Goal: Task Accomplishment & Management: Complete application form

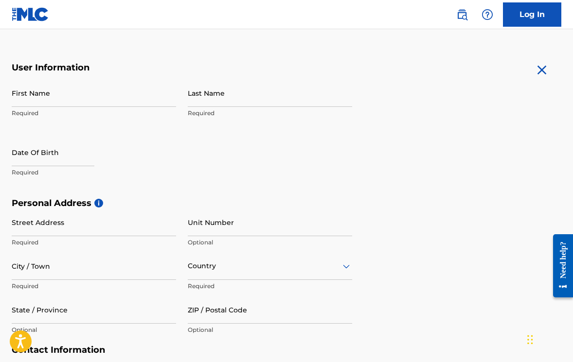
scroll to position [166, 0]
click at [71, 95] on input "First Name" at bounding box center [94, 93] width 164 height 28
type input "[PERSON_NAME]"
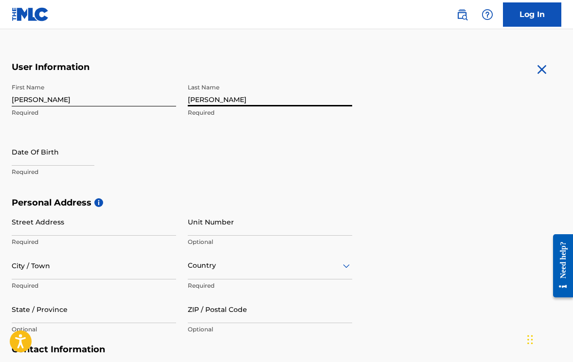
type input "[PERSON_NAME]"
select select "8"
select select "2025"
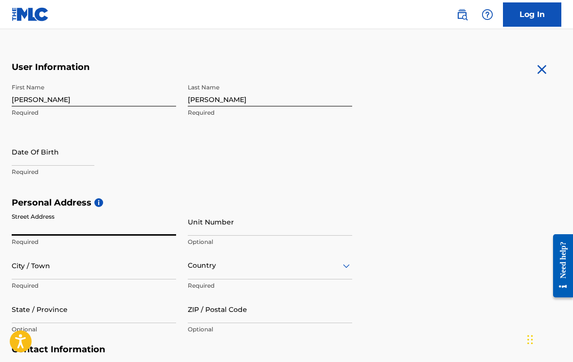
click at [15, 161] on input "text" at bounding box center [53, 152] width 83 height 28
select select "8"
select select "2025"
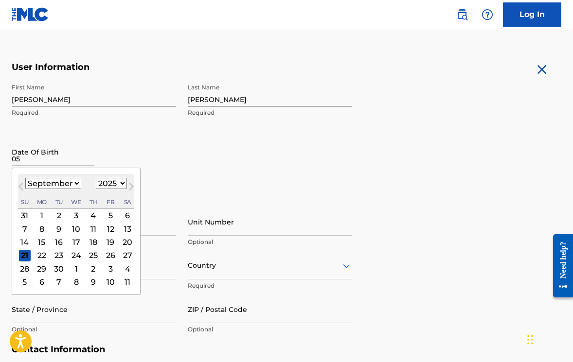
type input "05/27/1990"
click at [134, 148] on div "Date Of Birth Previous Month Next Month September 2025 January February March A…" at bounding box center [94, 160] width 164 height 44
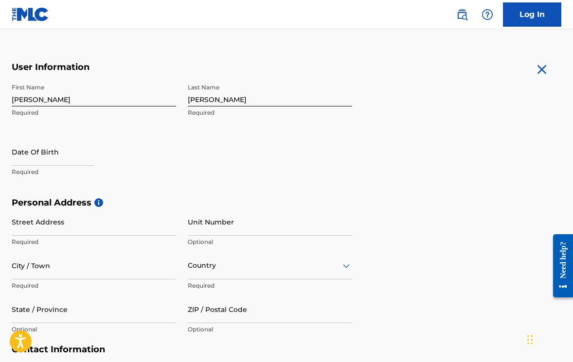
click at [69, 163] on input "text" at bounding box center [53, 152] width 83 height 28
select select "8"
select select "2025"
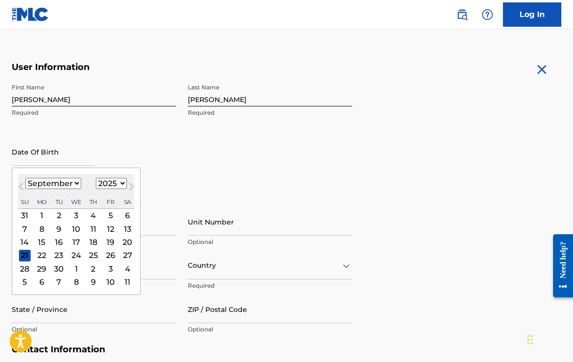
type input "05/27/1990"
click at [72, 187] on select "January February March April May June July August September October November De…" at bounding box center [53, 183] width 56 height 11
select select "4"
click at [116, 185] on select "1899 1900 1901 1902 1903 1904 1905 1906 1907 1908 1909 1910 1911 1912 1913 1914…" at bounding box center [111, 183] width 31 height 11
select select "1990"
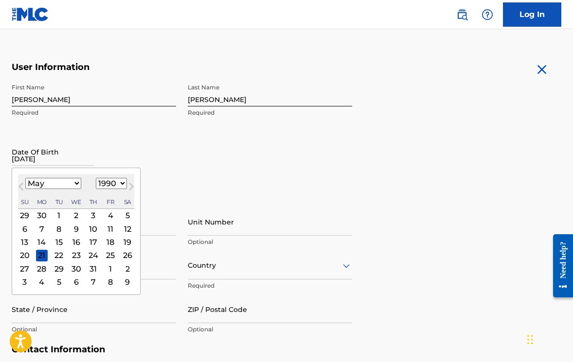
click at [27, 266] on div "27" at bounding box center [25, 269] width 12 height 12
type input "May 27 1990"
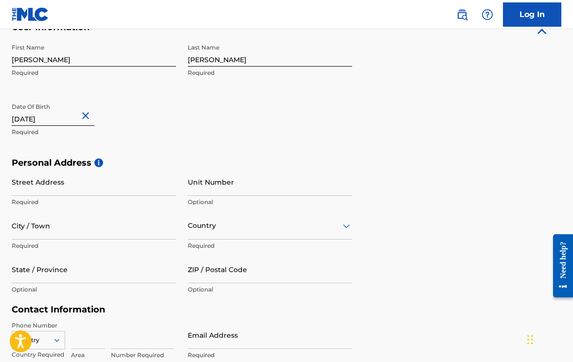
scroll to position [300, 0]
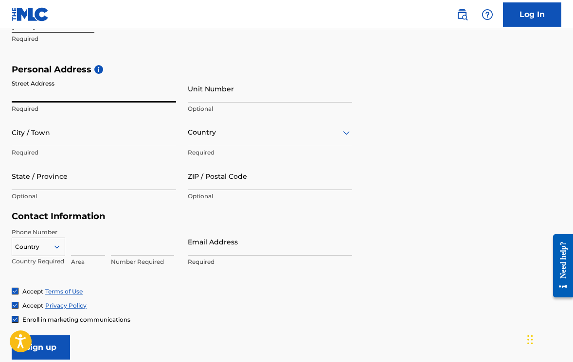
click at [52, 99] on input "Street Address" at bounding box center [94, 89] width 164 height 28
type input "405 North Lost River Drive"
type input "Benton"
type input "United States"
type input "Louisiana"
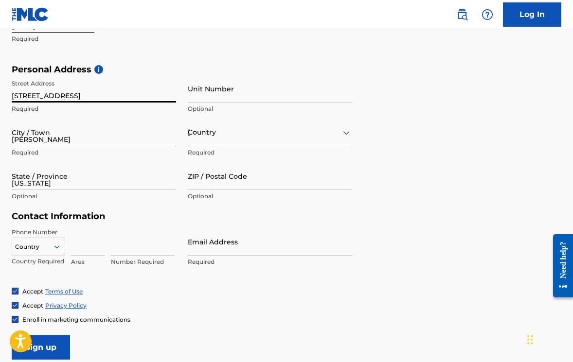
type input "71006"
type input "225"
type input "9311574"
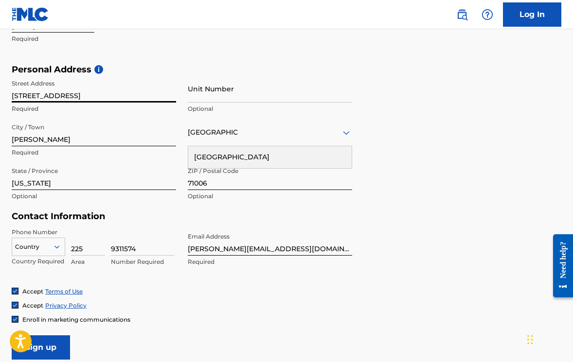
click at [167, 76] on input "[STREET_ADDRESS]" at bounding box center [94, 89] width 164 height 28
click at [436, 156] on div "Personal Address i Street Address 405 North Lost River Drive Required Unit Numb…" at bounding box center [287, 137] width 550 height 147
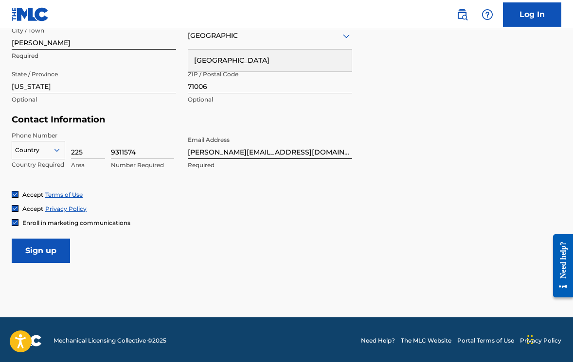
scroll to position [398, 0]
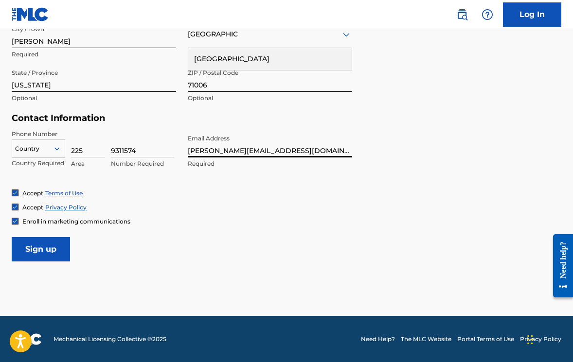
drag, startPoint x: 214, startPoint y: 153, endPoint x: 267, endPoint y: 151, distance: 53.1
click at [267, 152] on input "justin@justinlamotte.com" at bounding box center [270, 144] width 164 height 28
type input "[PERSON_NAME][EMAIL_ADDRESS][DOMAIN_NAME]"
click at [219, 223] on div "Enroll in marketing communications" at bounding box center [287, 221] width 550 height 8
click at [45, 251] on input "Sign up" at bounding box center [41, 249] width 58 height 24
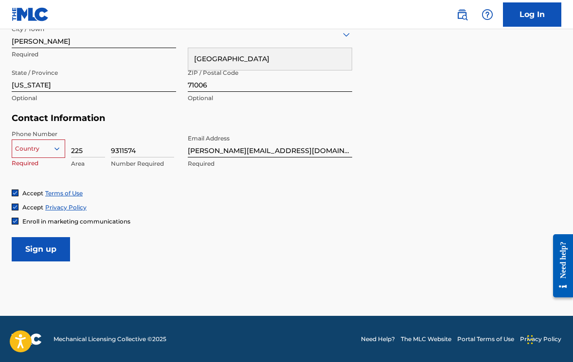
click at [49, 151] on div at bounding box center [38, 149] width 53 height 11
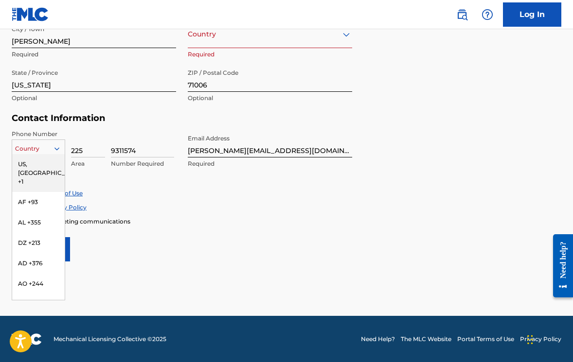
click at [49, 160] on div "US, CA +1" at bounding box center [38, 173] width 53 height 38
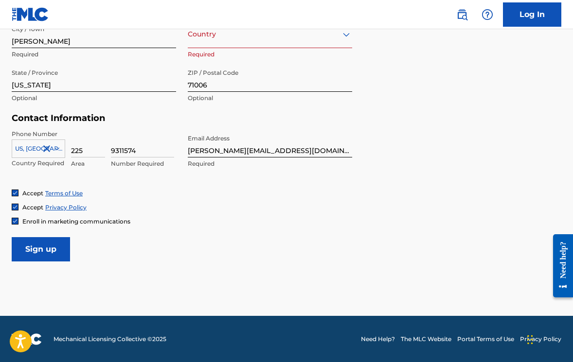
click at [48, 249] on input "Sign up" at bounding box center [41, 249] width 58 height 24
click at [210, 42] on div "Country" at bounding box center [270, 34] width 164 height 28
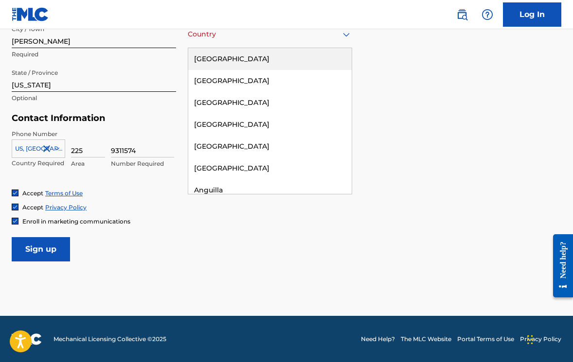
click at [213, 57] on div "[GEOGRAPHIC_DATA]" at bounding box center [269, 59] width 163 height 22
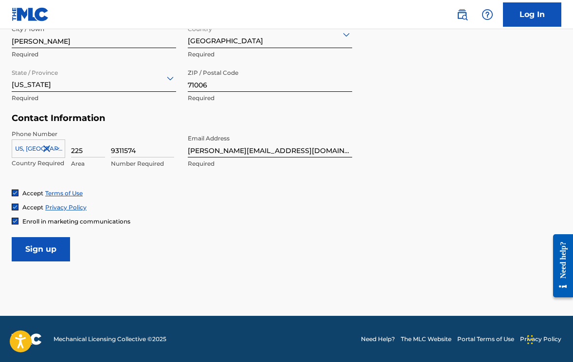
click at [62, 253] on input "Sign up" at bounding box center [41, 249] width 58 height 24
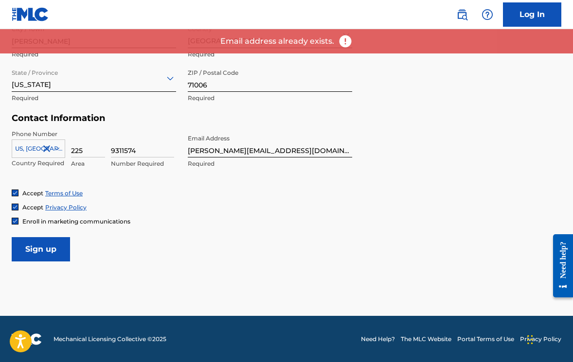
click at [538, 13] on link "Log In" at bounding box center [532, 14] width 58 height 24
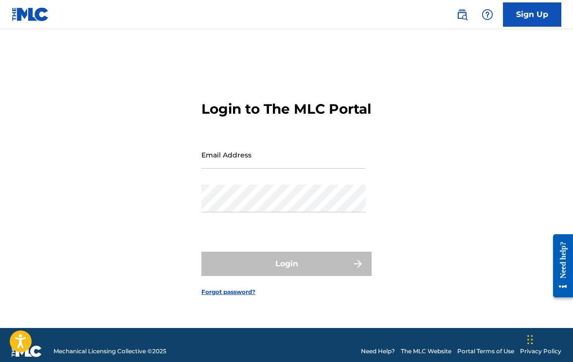
click at [297, 168] on input "Email Address" at bounding box center [283, 155] width 164 height 28
type input "[PERSON_NAME][EMAIL_ADDRESS][DOMAIN_NAME]"
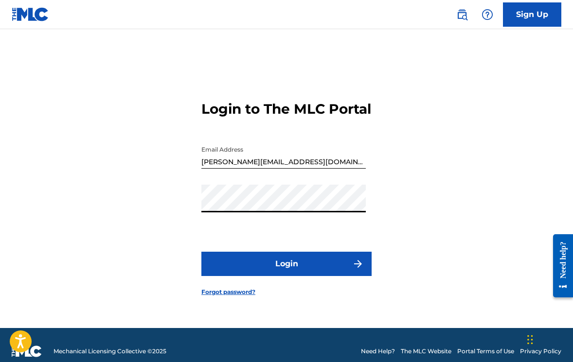
click at [201, 252] on button "Login" at bounding box center [286, 264] width 170 height 24
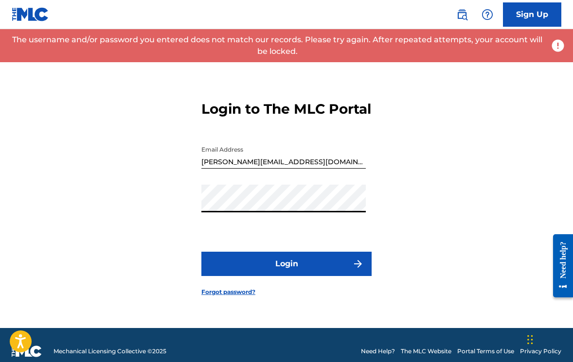
click at [201, 252] on button "Login" at bounding box center [286, 264] width 170 height 24
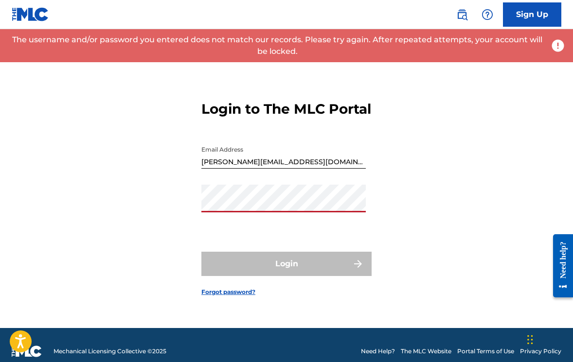
click at [232, 297] on link "Forgot password?" at bounding box center [228, 292] width 54 height 9
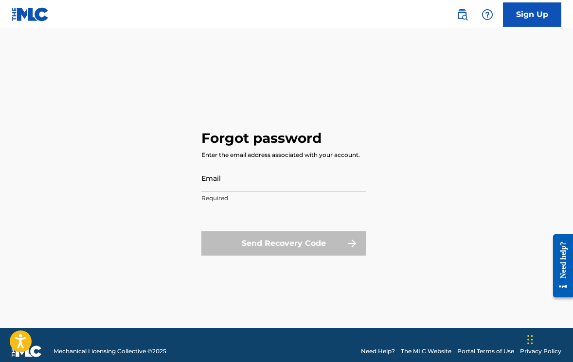
click at [231, 179] on input "Email" at bounding box center [283, 178] width 164 height 28
type input "[PERSON_NAME][EMAIL_ADDRESS][DOMAIN_NAME]"
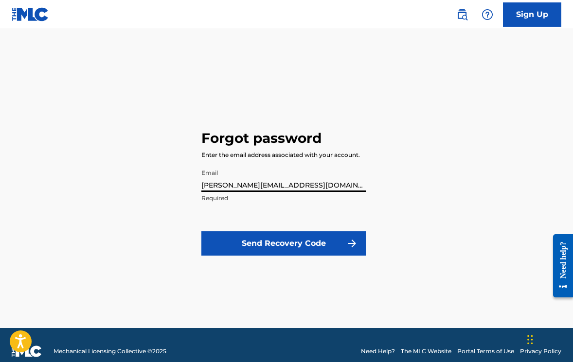
click at [302, 235] on button "Send Recovery Code" at bounding box center [283, 244] width 164 height 24
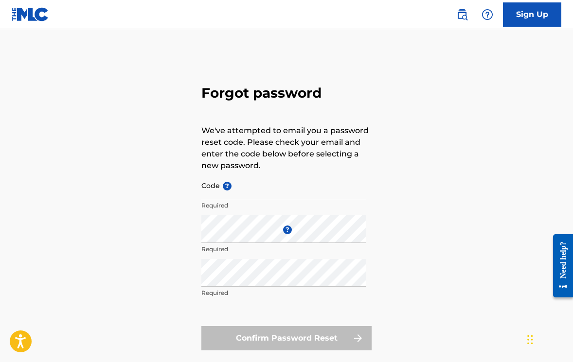
click at [225, 194] on input "Code ?" at bounding box center [283, 186] width 164 height 28
paste input "FP_00310a3cc928eae94bce5c086999"
type input "FP_00310a3cc928eae94bce5c086999"
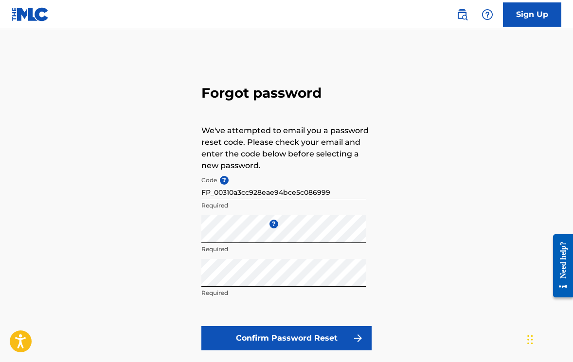
click at [290, 343] on button "Confirm Password Reset" at bounding box center [286, 338] width 170 height 24
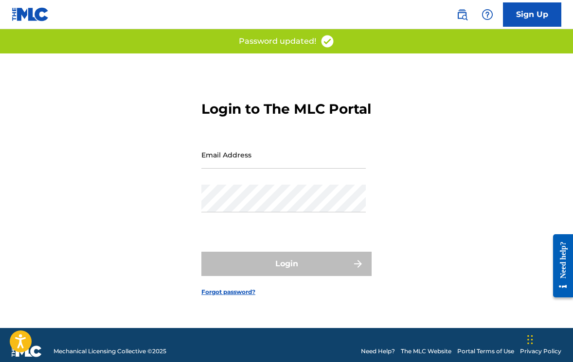
click at [229, 169] on input "Email Address" at bounding box center [283, 155] width 164 height 28
type input "[PERSON_NAME][EMAIL_ADDRESS][DOMAIN_NAME]"
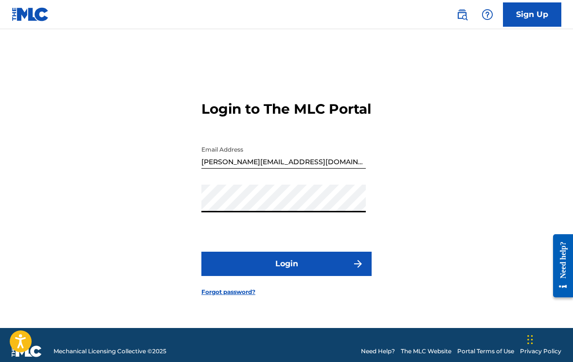
click at [201, 252] on button "Login" at bounding box center [286, 264] width 170 height 24
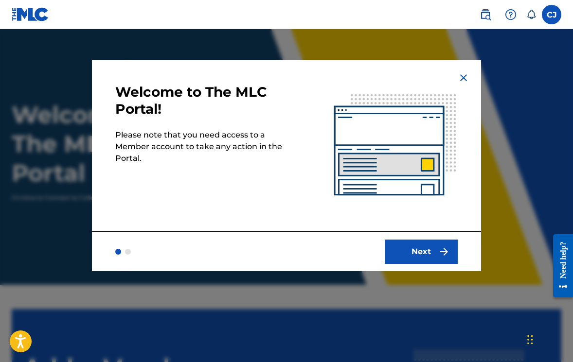
click at [431, 247] on button "Next" at bounding box center [421, 252] width 73 height 24
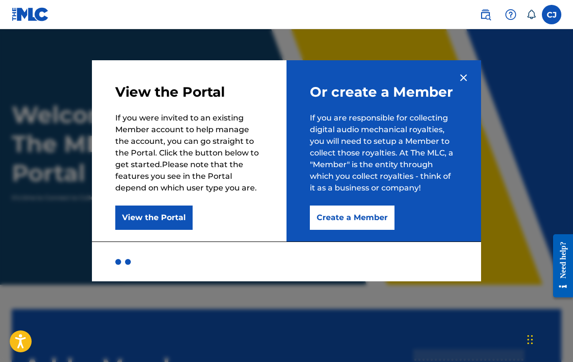
click at [174, 224] on button "View the Portal" at bounding box center [153, 218] width 77 height 24
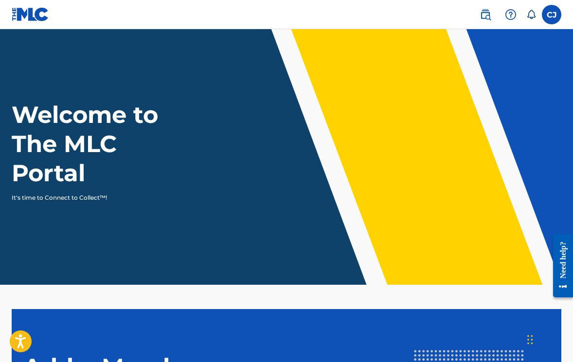
click at [544, 17] on label at bounding box center [551, 14] width 19 height 19
click at [552, 15] on input "CJ Curtis Jackson II justin@blackwax.co Notification Preferences Profile Log out" at bounding box center [552, 15] width 0 height 0
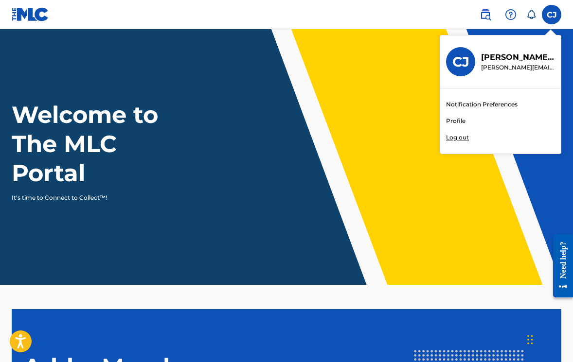
click at [457, 122] on link "Profile" at bounding box center [455, 121] width 19 height 9
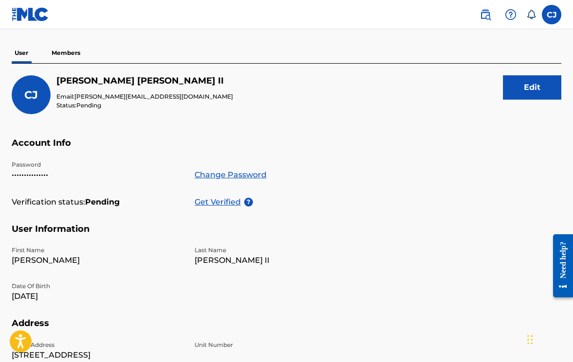
scroll to position [72, 0]
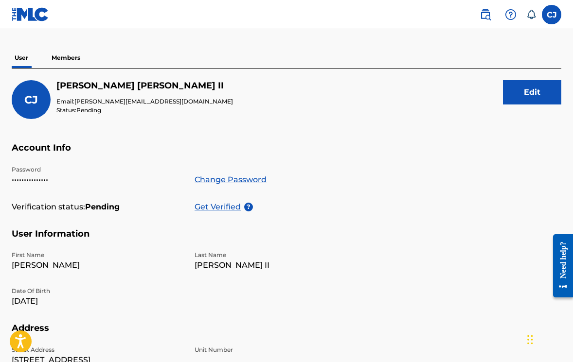
click at [521, 88] on button "Edit" at bounding box center [532, 92] width 58 height 24
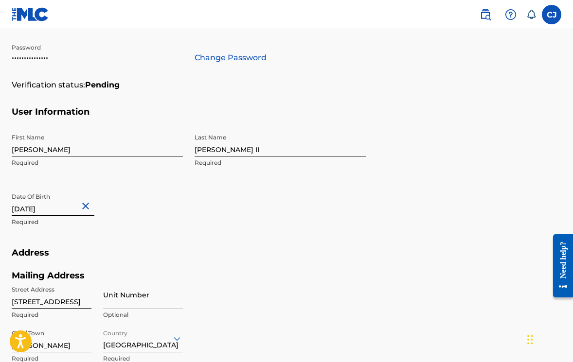
scroll to position [207, 0]
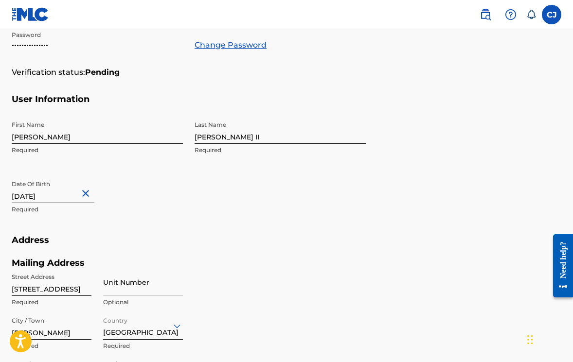
click at [84, 142] on input "Curtis" at bounding box center [97, 130] width 171 height 28
type input "L"
type input "[PERSON_NAME]"
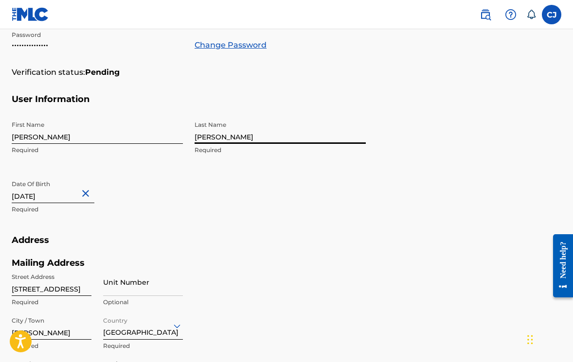
click at [82, 191] on button "Close" at bounding box center [87, 194] width 15 height 30
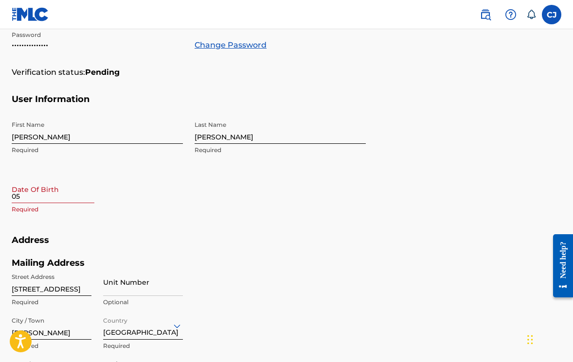
type input "05/27/1990"
click at [110, 219] on div "Date Of Birth 05/27/1990 Required" at bounding box center [97, 198] width 171 height 44
select select "8"
select select "2025"
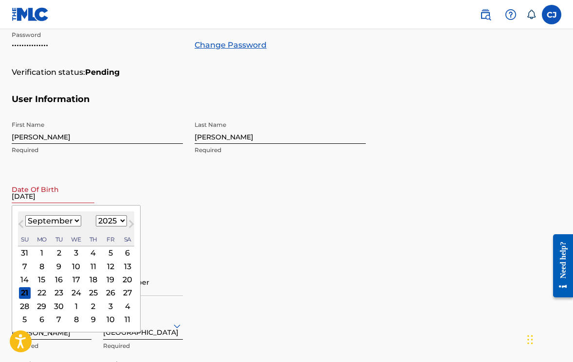
drag, startPoint x: 51, startPoint y: 199, endPoint x: -43, endPoint y: 193, distance: 94.1
click at [71, 225] on select "January February March April May June July August September October November De…" at bounding box center [53, 221] width 56 height 11
select select "4"
click at [109, 219] on select "1899 1900 1901 1902 1903 1904 1905 1906 1907 1908 1909 1910 1911 1912 1913 1914…" at bounding box center [111, 221] width 31 height 11
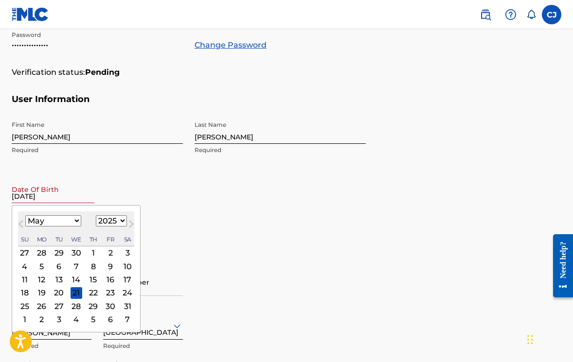
select select "1990"
click at [23, 303] on div "27" at bounding box center [25, 307] width 12 height 12
type input "[DATE]"
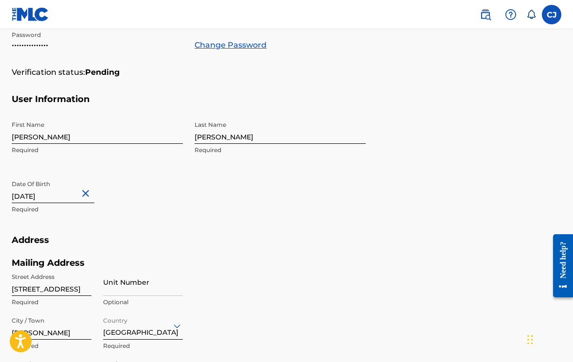
click at [156, 243] on h5 "Address" at bounding box center [287, 246] width 550 height 23
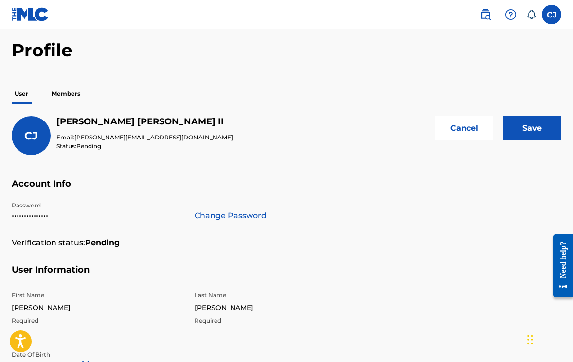
scroll to position [0, 0]
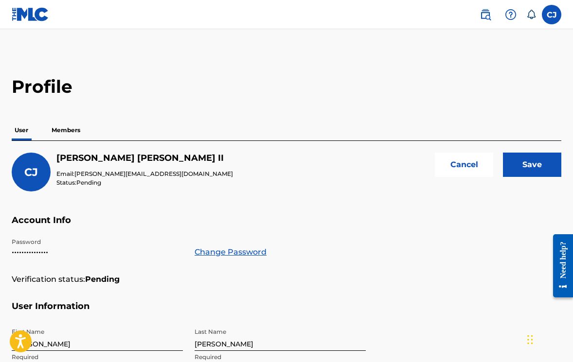
click at [541, 162] on input "Save" at bounding box center [532, 165] width 58 height 24
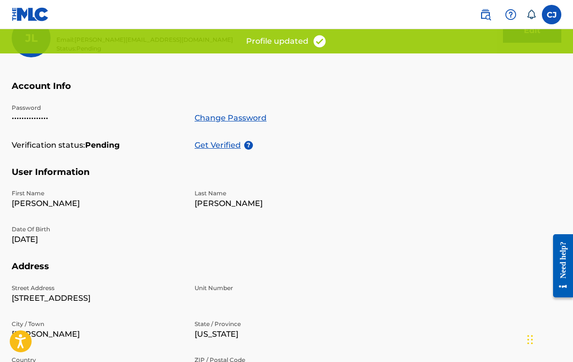
scroll to position [159, 0]
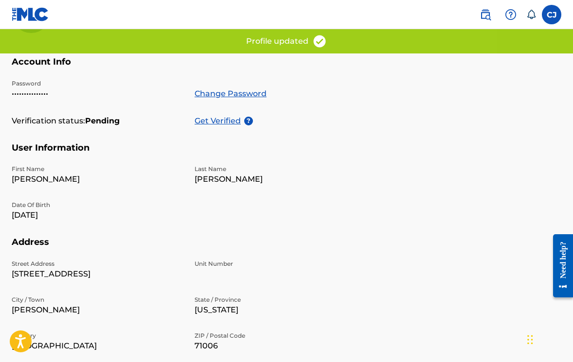
click at [229, 119] on p "Get Verified" at bounding box center [220, 121] width 50 height 12
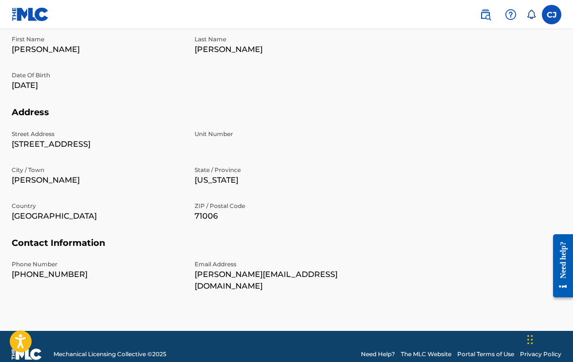
scroll to position [0, 0]
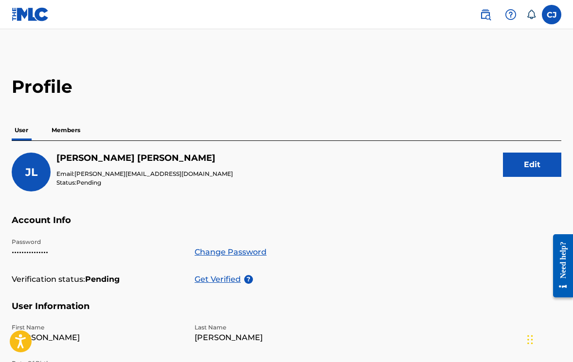
click at [62, 132] on p "Members" at bounding box center [66, 130] width 35 height 20
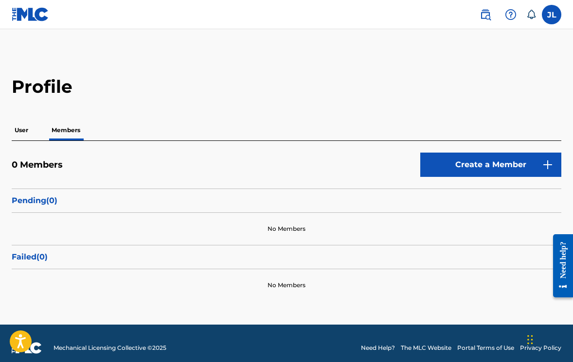
click at [26, 125] on p "User" at bounding box center [21, 130] width 19 height 20
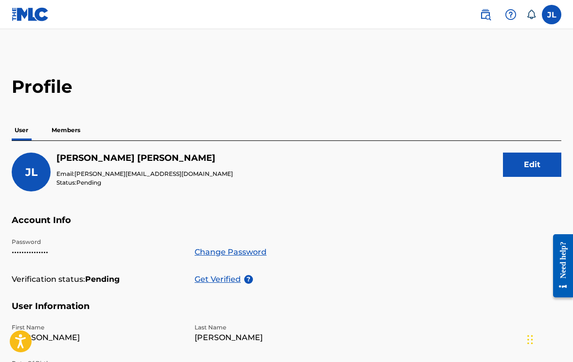
click at [72, 130] on p "Members" at bounding box center [66, 130] width 35 height 20
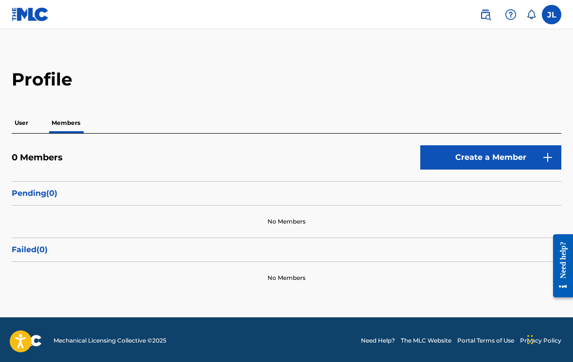
scroll to position [9, 0]
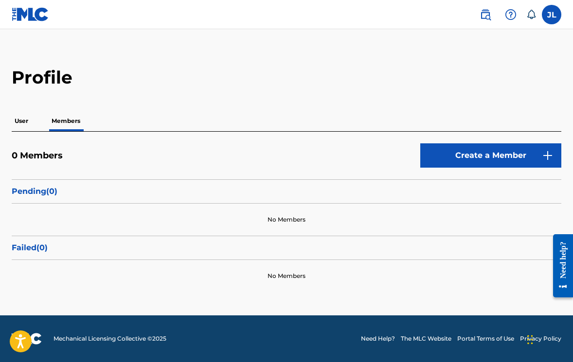
click at [465, 149] on button "Create a Member" at bounding box center [490, 156] width 141 height 24
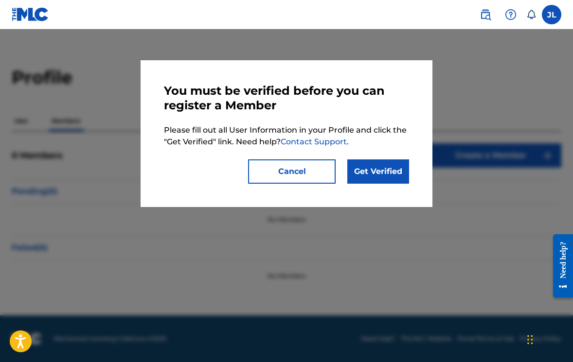
click at [303, 176] on button "Cancel" at bounding box center [292, 172] width 88 height 24
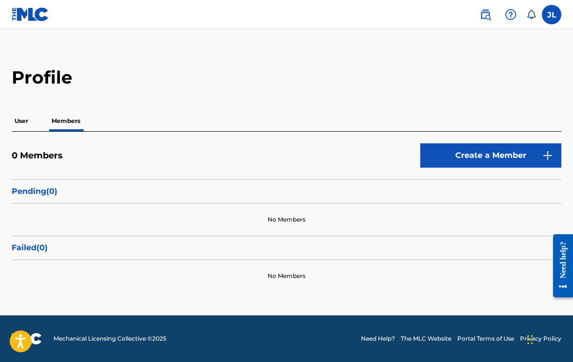
scroll to position [0, 0]
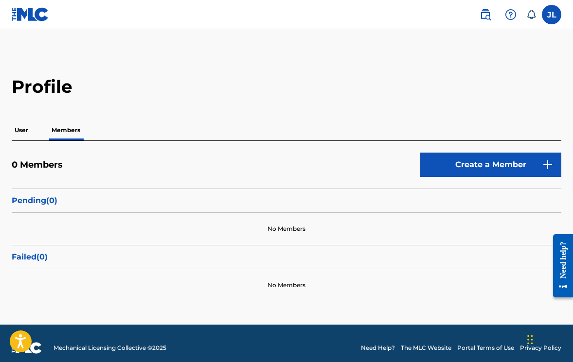
click at [468, 150] on div "0 Members Create a Member Pending ( 0 ) No Members Failed ( 0 ) No Members" at bounding box center [287, 221] width 550 height 161
click at [462, 169] on button "Create a Member" at bounding box center [490, 165] width 141 height 24
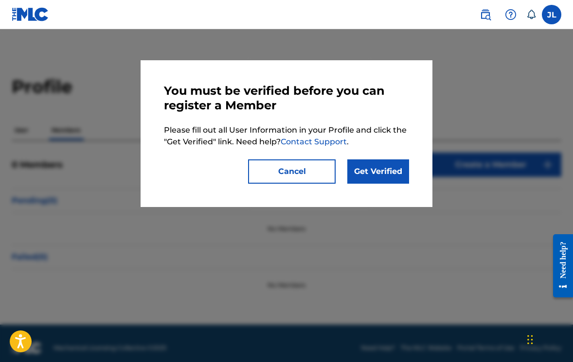
click at [367, 169] on link "Get Verified" at bounding box center [378, 172] width 62 height 24
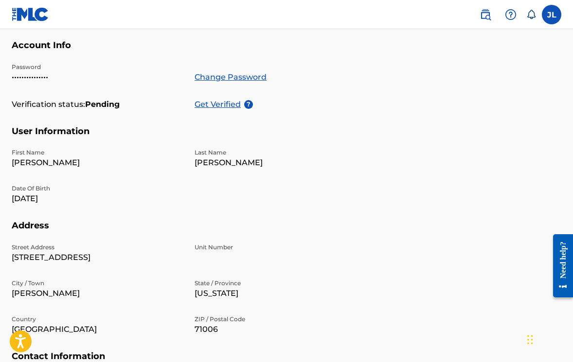
scroll to position [178, 0]
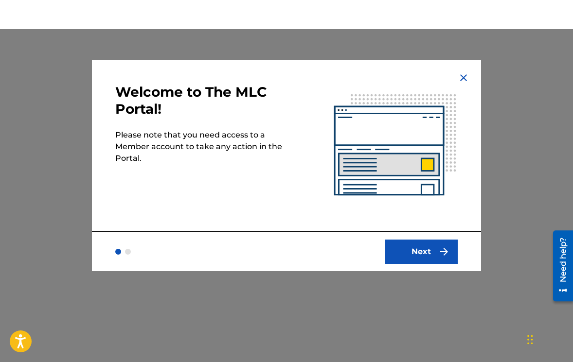
click at [423, 244] on button "Next" at bounding box center [421, 252] width 73 height 24
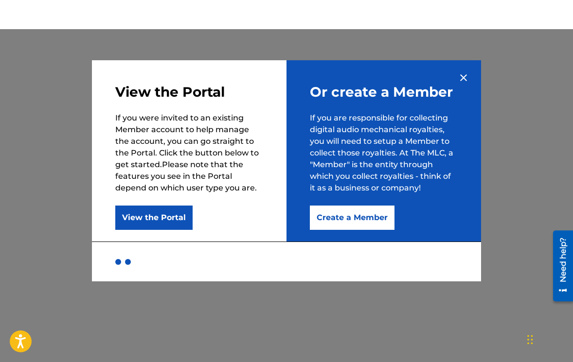
click at [174, 217] on button "View the Portal" at bounding box center [153, 218] width 77 height 24
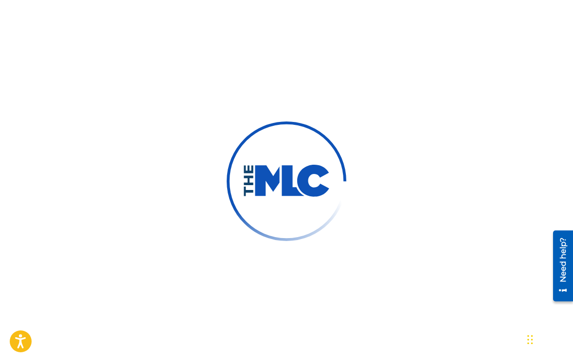
click at [256, 135] on img at bounding box center [286, 181] width 151 height 151
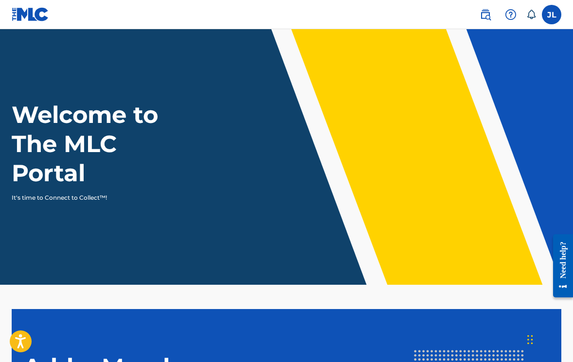
click at [559, 17] on label at bounding box center [551, 14] width 19 height 19
click at [552, 15] on input "[PERSON_NAME] [PERSON_NAME][EMAIL_ADDRESS][DOMAIN_NAME] Notification Preference…" at bounding box center [552, 15] width 0 height 0
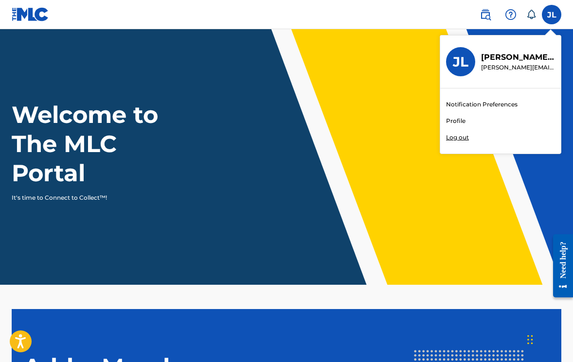
click at [458, 120] on link "Profile" at bounding box center [455, 121] width 19 height 9
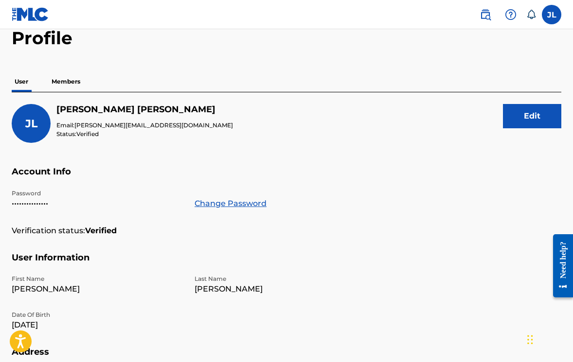
scroll to position [46, 0]
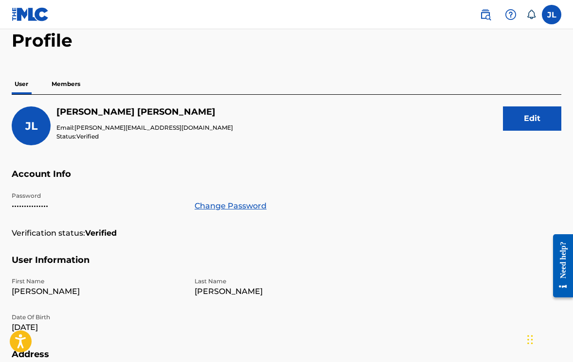
click at [68, 83] on p "Members" at bounding box center [66, 84] width 35 height 20
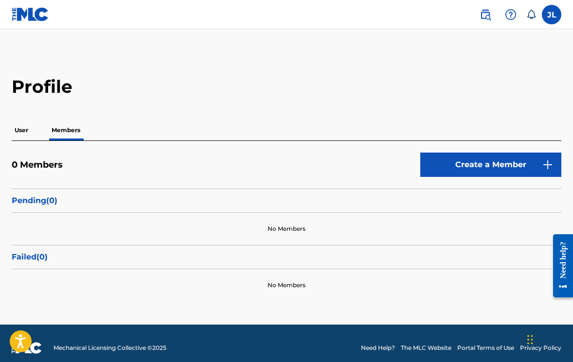
click at [453, 166] on link "Create a Member" at bounding box center [490, 165] width 141 height 24
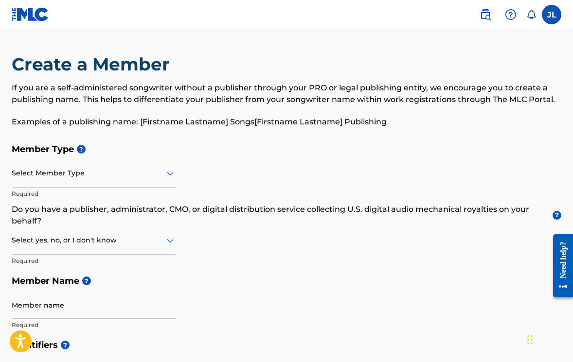
scroll to position [93, 0]
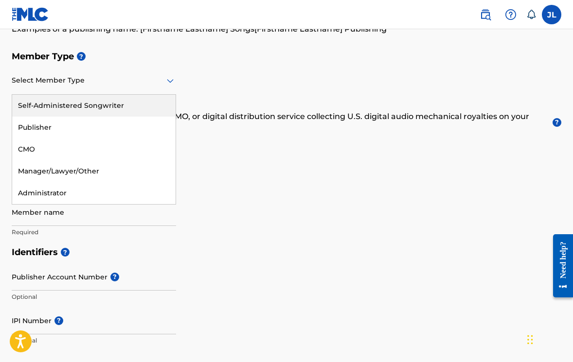
click at [168, 82] on icon at bounding box center [170, 81] width 12 height 12
click at [147, 106] on div "Self-Administered Songwriter" at bounding box center [93, 106] width 163 height 22
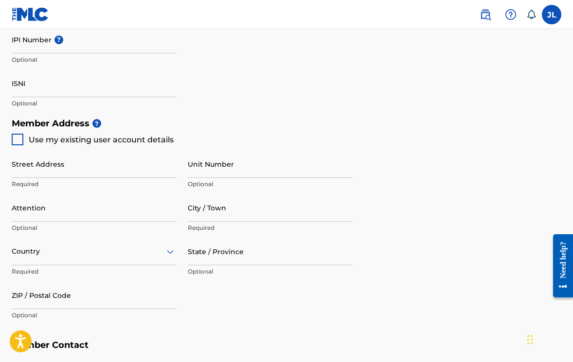
scroll to position [0, 0]
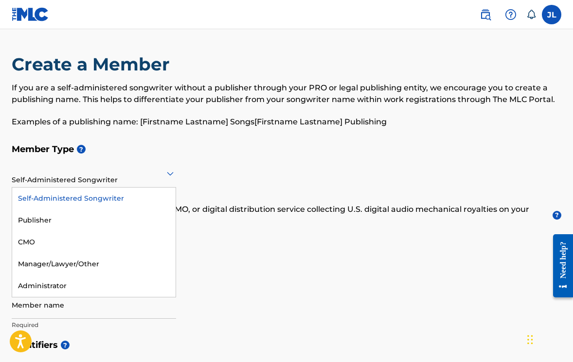
click at [111, 179] on div at bounding box center [94, 173] width 164 height 12
click at [96, 285] on div "Administrator" at bounding box center [93, 286] width 163 height 22
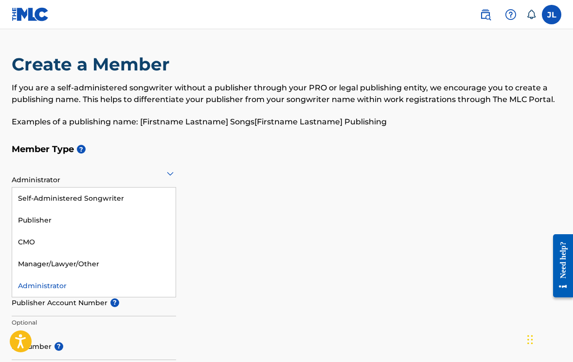
click at [144, 179] on div at bounding box center [94, 173] width 164 height 12
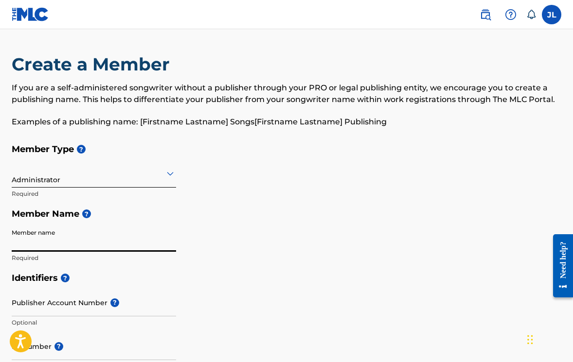
click at [80, 237] on input "Member name" at bounding box center [94, 238] width 164 height 28
click at [190, 206] on h5 "Member Name ?" at bounding box center [287, 214] width 550 height 21
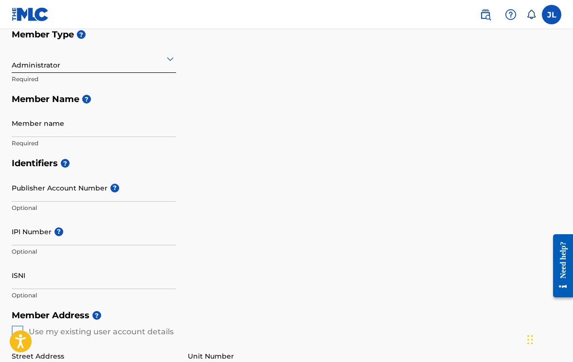
scroll to position [117, 0]
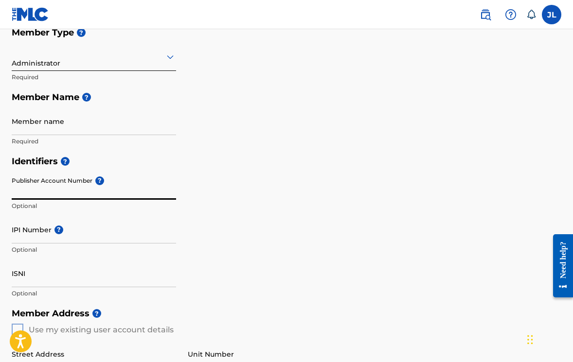
click at [40, 188] on input "Publisher Account Number ?" at bounding box center [94, 186] width 164 height 28
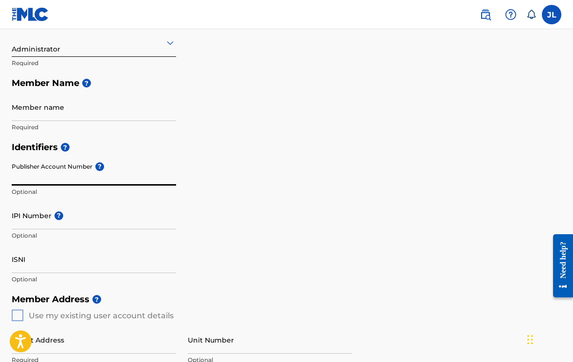
scroll to position [130, 0]
click at [161, 57] on div "Administrator Required" at bounding box center [94, 52] width 164 height 44
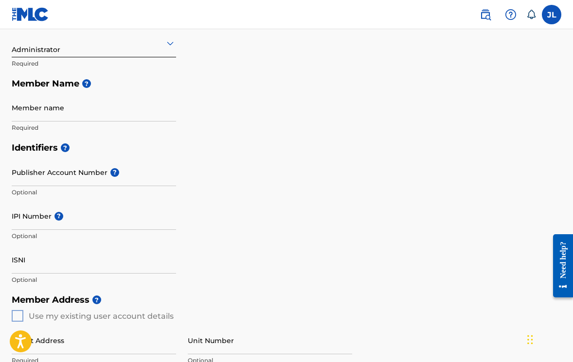
click at [161, 50] on div "Administrator" at bounding box center [94, 43] width 164 height 24
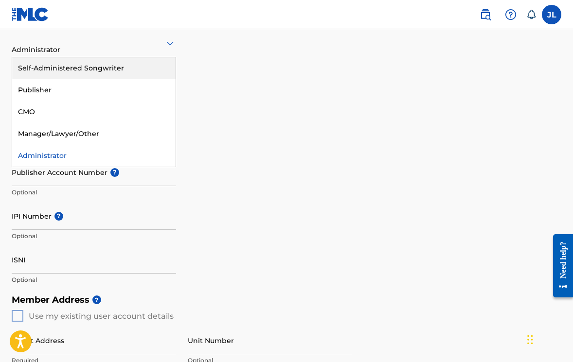
click at [129, 72] on div "Self-Administered Songwriter" at bounding box center [93, 68] width 163 height 22
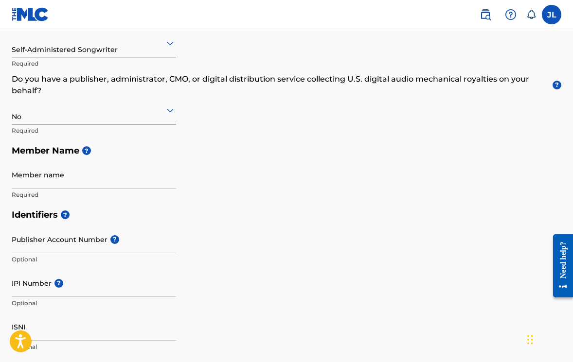
click at [139, 122] on div "No" at bounding box center [94, 111] width 164 height 28
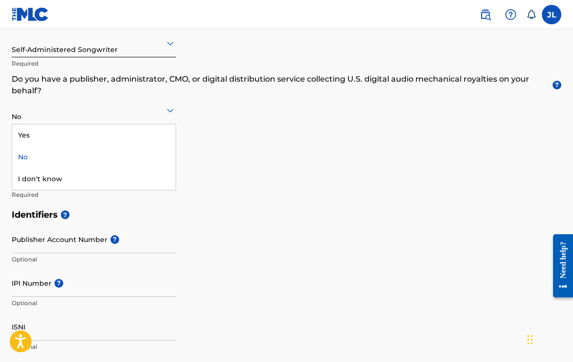
click at [124, 161] on div "No" at bounding box center [93, 157] width 163 height 22
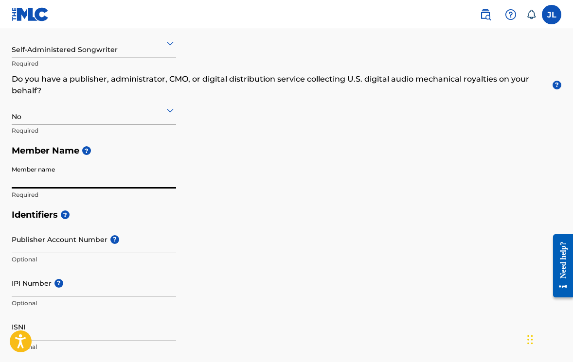
click at [119, 185] on input "Member name" at bounding box center [94, 175] width 164 height 28
click at [302, 231] on div "Identifiers ? Publisher Account Number ? Optional IPI Number ? Optional ISNI Op…" at bounding box center [287, 281] width 550 height 152
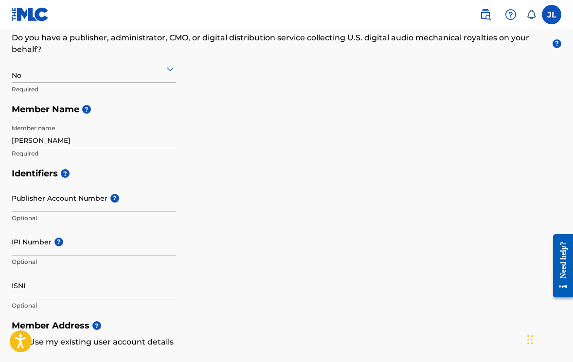
scroll to position [176, 0]
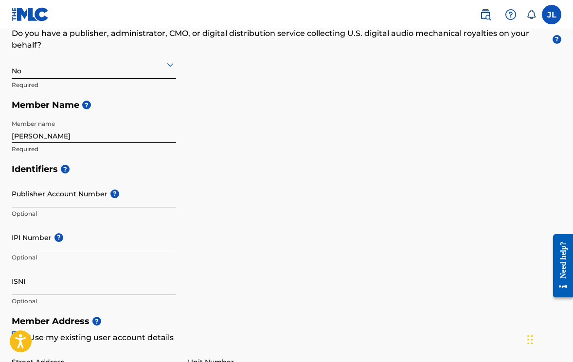
click at [34, 136] on input "Curtis Jackson II" at bounding box center [94, 129] width 164 height 28
type input "[PERSON_NAME] [PERSON_NAME] II"
click at [143, 152] on p "Required" at bounding box center [94, 149] width 164 height 9
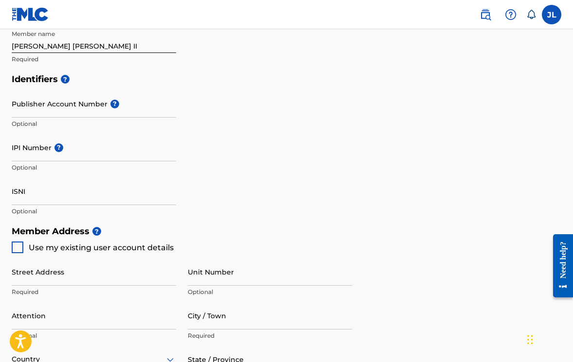
scroll to position [279, 0]
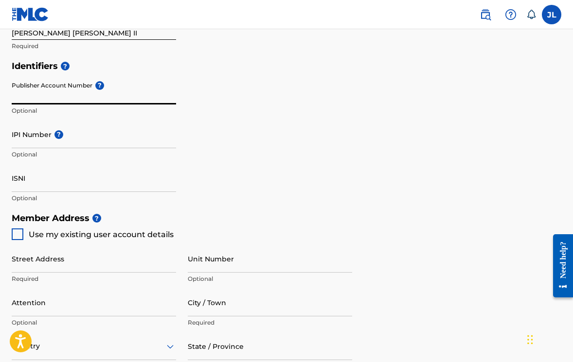
click at [66, 94] on input "Publisher Account Number ?" at bounding box center [94, 91] width 164 height 28
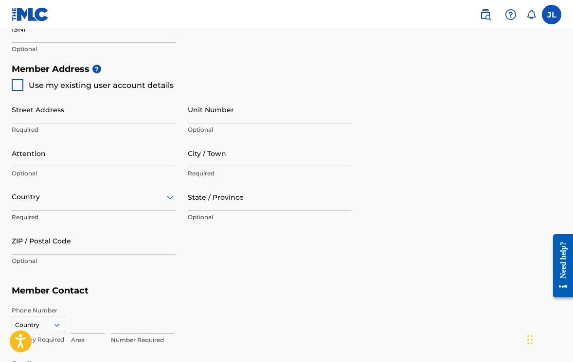
scroll to position [428, 0]
click at [17, 86] on div at bounding box center [18, 86] width 12 height 12
type input "[STREET_ADDRESS]"
type input "[PERSON_NAME]"
type input "71006"
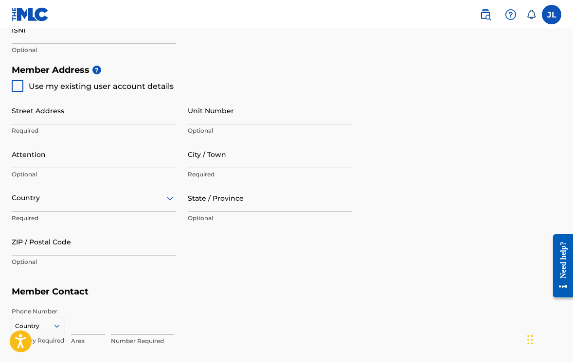
type input "225"
type input "9311574"
type input "[PERSON_NAME][EMAIL_ADDRESS][DOMAIN_NAME]"
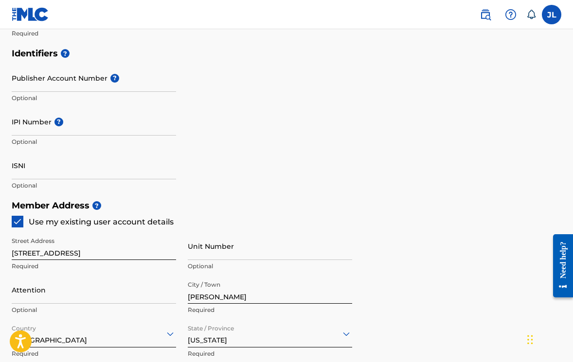
scroll to position [291, 0]
click at [39, 129] on input "IPI Number ?" at bounding box center [94, 123] width 164 height 28
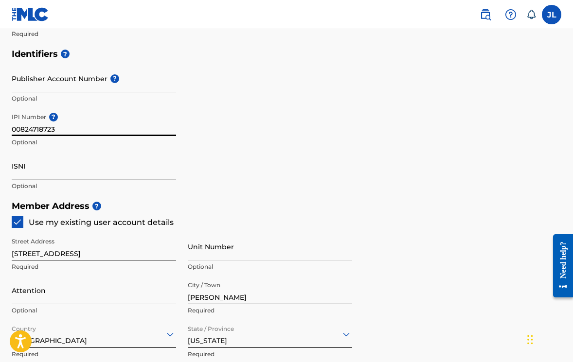
type input "00824718723"
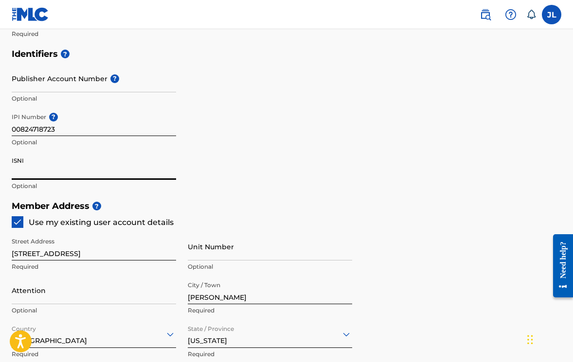
click at [104, 155] on input "ISNI" at bounding box center [94, 166] width 164 height 28
click at [244, 116] on div "Identifiers ? Publisher Account Number ? Optional IPI Number ? 00824718723 Opti…" at bounding box center [287, 120] width 550 height 152
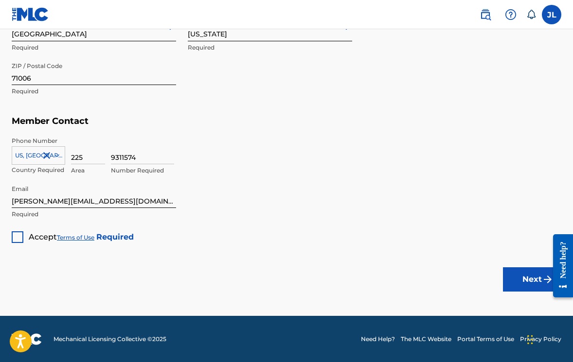
scroll to position [598, 0]
click at [24, 237] on div "Accept Terms of Use Required" at bounding box center [73, 233] width 122 height 19
click at [20, 237] on div at bounding box center [18, 238] width 12 height 12
click at [525, 273] on button "Next" at bounding box center [532, 280] width 58 height 24
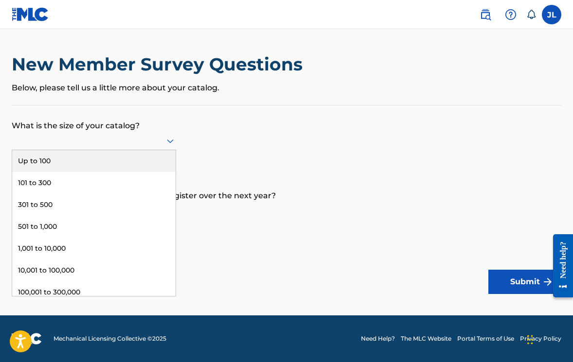
click at [156, 138] on div at bounding box center [94, 141] width 164 height 12
click at [113, 153] on div "Up to 100" at bounding box center [93, 161] width 163 height 22
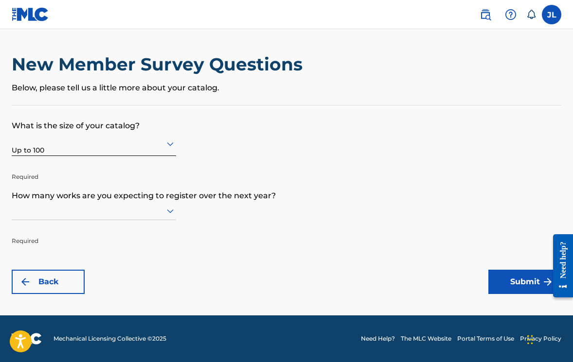
click at [244, 153] on form "What is the size of your catalog? Up to 100 Required How many works are you exp…" at bounding box center [287, 200] width 550 height 189
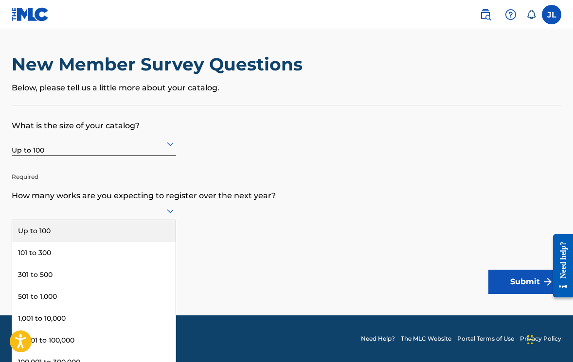
scroll to position [0, 0]
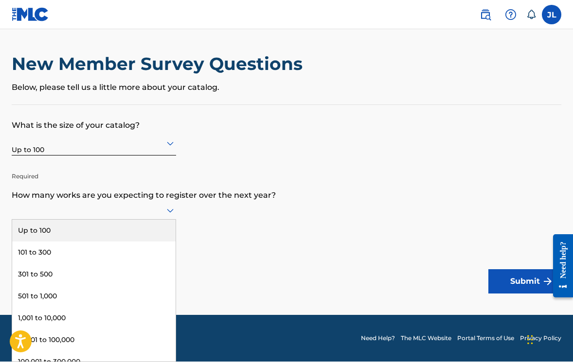
click at [176, 211] on icon at bounding box center [170, 211] width 12 height 12
click at [115, 232] on div "Up to 100" at bounding box center [93, 231] width 163 height 22
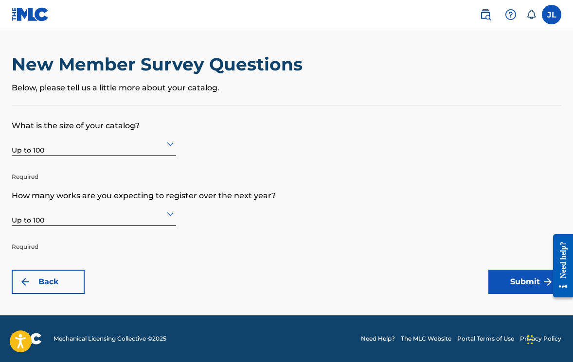
scroll to position [0, 0]
click at [519, 284] on button "Submit" at bounding box center [525, 282] width 73 height 24
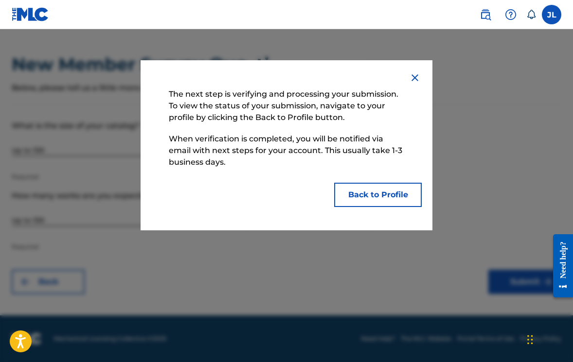
drag, startPoint x: 384, startPoint y: 200, endPoint x: 258, endPoint y: 135, distance: 141.7
click at [258, 135] on div "The next step is verifying and processing your submission. To view the status o…" at bounding box center [286, 146] width 245 height 124
click at [390, 200] on button "Back to Profile" at bounding box center [378, 195] width 88 height 24
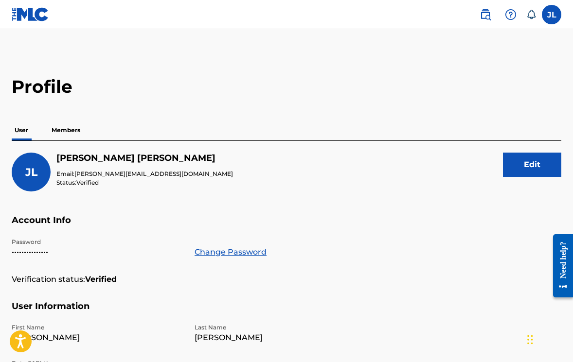
click at [71, 126] on p "Members" at bounding box center [66, 130] width 35 height 20
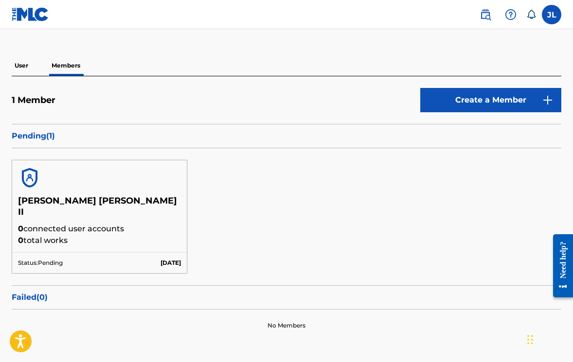
scroll to position [77, 0]
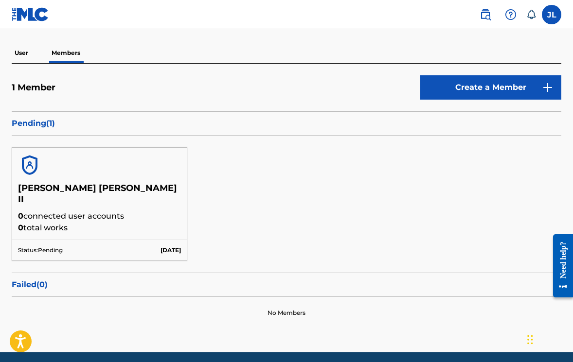
click at [60, 222] on p "0 total works" at bounding box center [99, 228] width 163 height 12
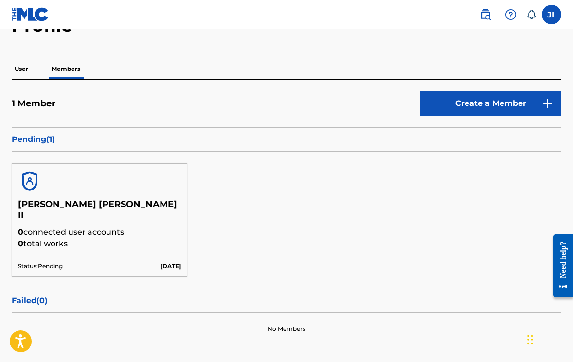
scroll to position [0, 0]
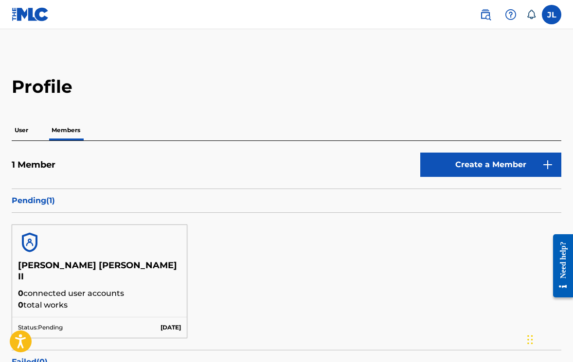
click at [23, 129] on p "User" at bounding box center [21, 130] width 19 height 20
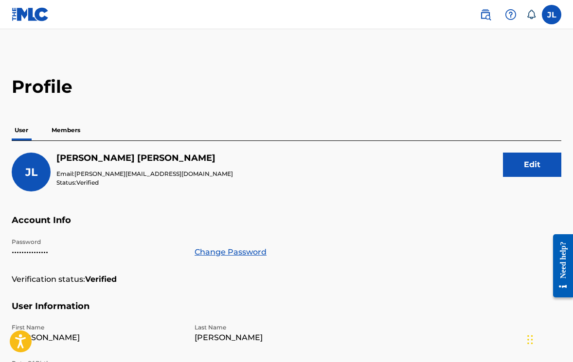
click at [72, 129] on p "Members" at bounding box center [66, 130] width 35 height 20
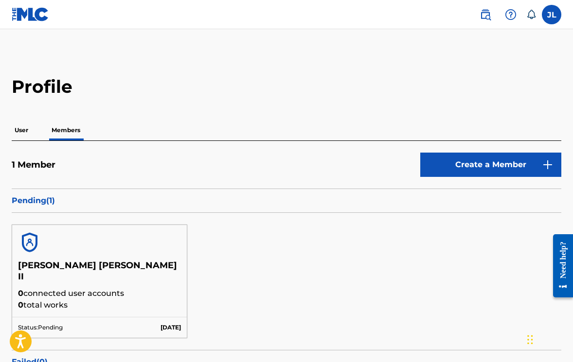
click at [29, 134] on p "User" at bounding box center [21, 130] width 19 height 20
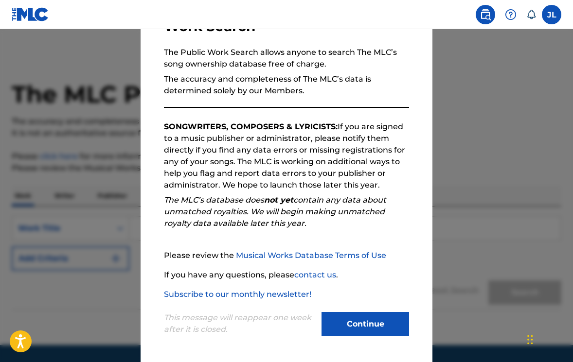
scroll to position [82, 0]
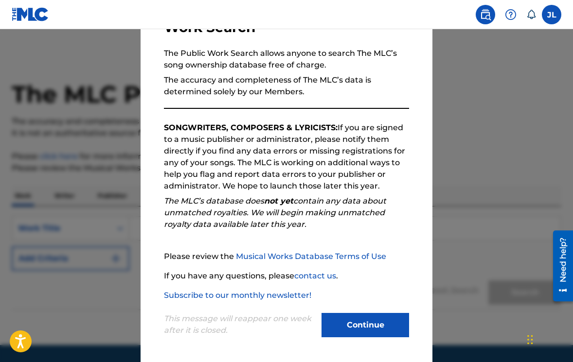
click at [343, 326] on button "Continue" at bounding box center [366, 325] width 88 height 24
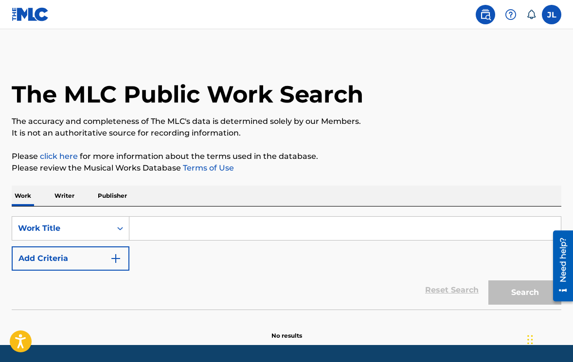
click at [166, 223] on input "Search Form" at bounding box center [345, 228] width 432 height 23
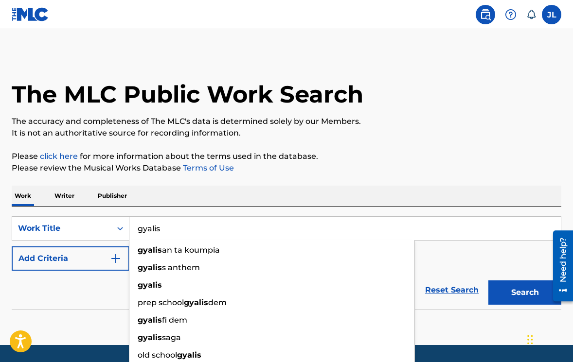
type input "gyalis"
click at [489, 281] on button "Search" at bounding box center [525, 293] width 73 height 24
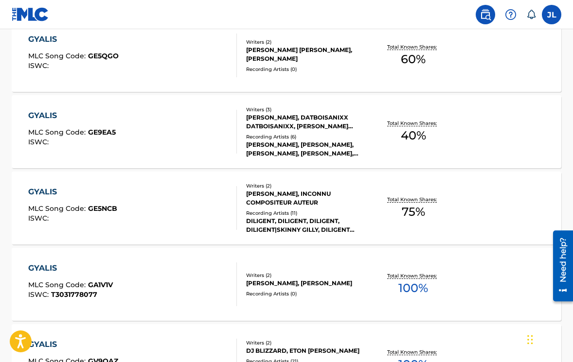
scroll to position [829, 0]
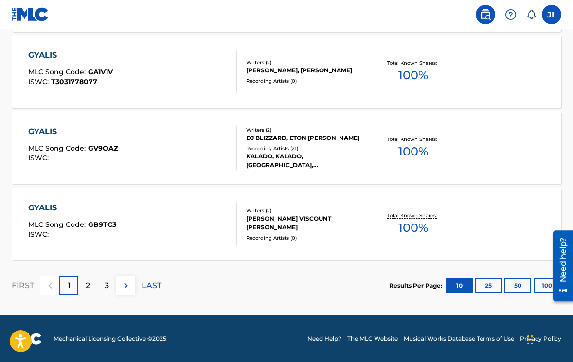
click at [92, 287] on div "2" at bounding box center [87, 285] width 19 height 19
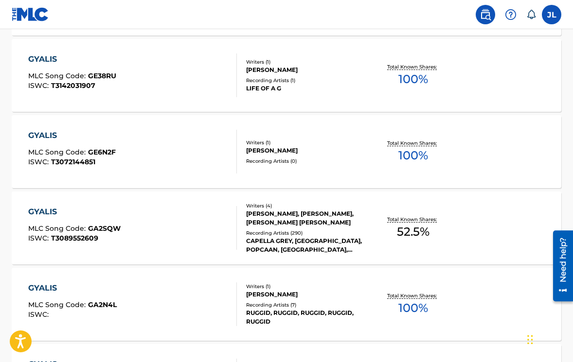
scroll to position [518, 0]
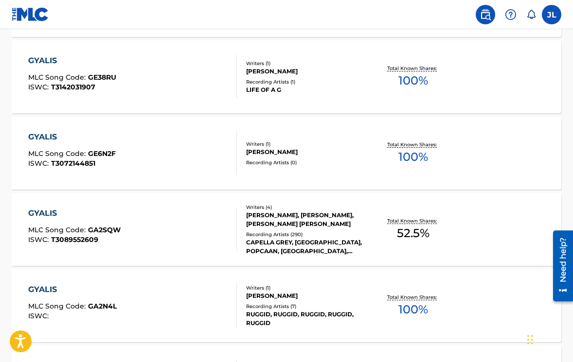
click at [335, 221] on div "DWAYNE CARTER, BYRON THOMAS, TERIUS GRAY, CURTIS JAMES JACKSON II" at bounding box center [306, 220] width 121 height 18
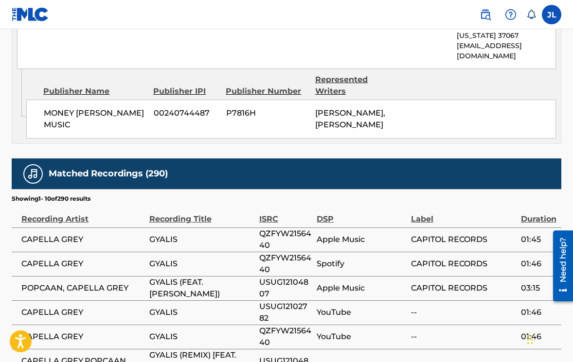
scroll to position [924, 0]
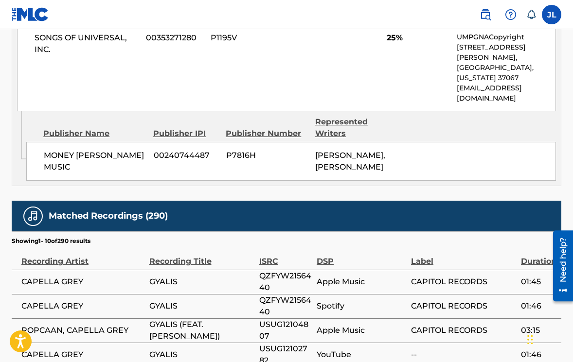
click at [70, 276] on span "CAPELLA GREY" at bounding box center [82, 282] width 123 height 12
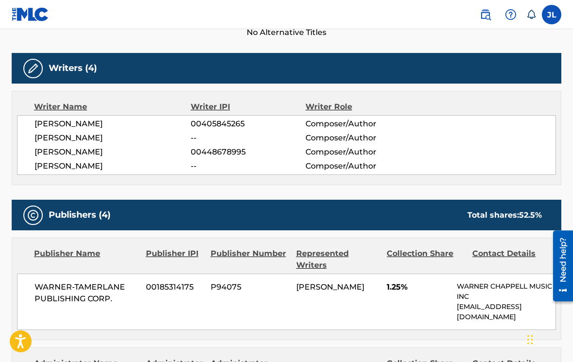
scroll to position [0, 0]
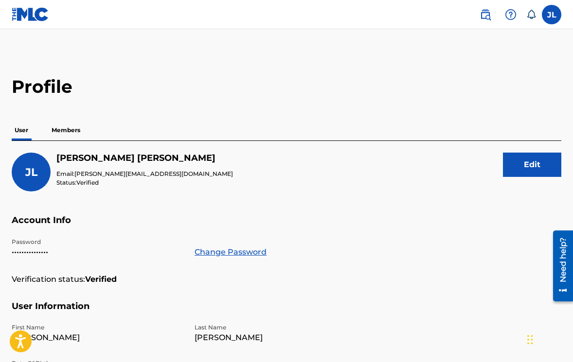
click at [61, 133] on p "Members" at bounding box center [66, 130] width 35 height 20
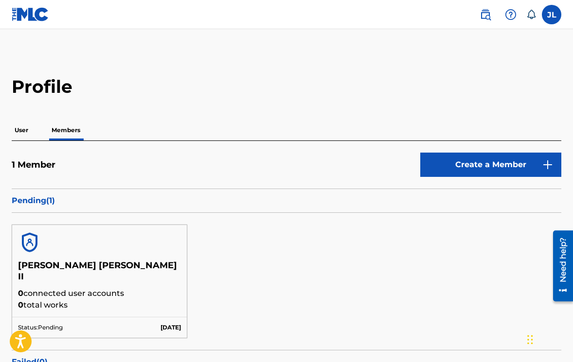
click at [550, 15] on label at bounding box center [551, 14] width 19 height 19
click at [552, 15] on input "[PERSON_NAME] [PERSON_NAME][EMAIL_ADDRESS][DOMAIN_NAME] Notification Preference…" at bounding box center [552, 15] width 0 height 0
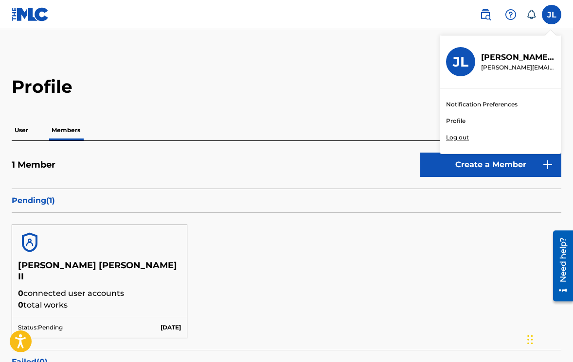
click at [351, 71] on main "Profile User Members 1 Member Create a Member Pending ( 1 ) [PERSON_NAME] [PERS…" at bounding box center [286, 229] width 573 height 401
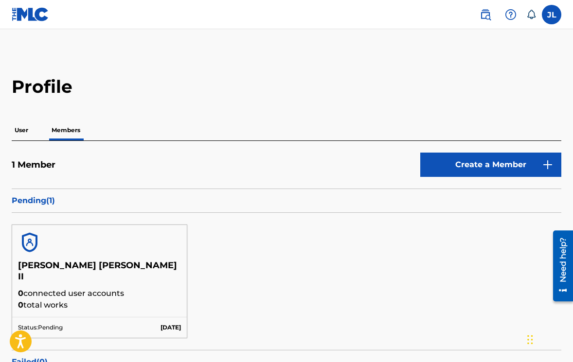
click at [488, 18] on img at bounding box center [486, 15] width 12 height 12
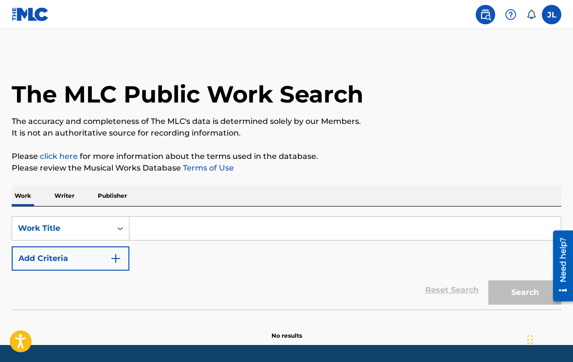
click at [59, 198] on p "Writer" at bounding box center [65, 196] width 26 height 20
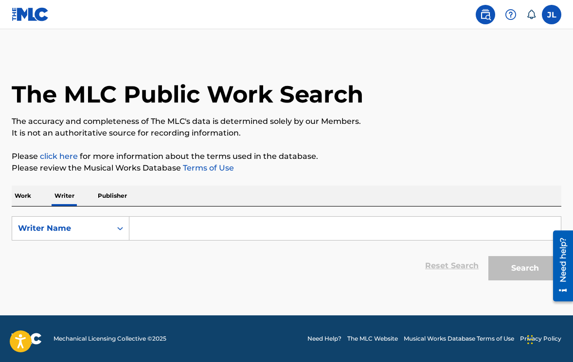
click at [169, 224] on input "Search Form" at bounding box center [345, 228] width 432 height 23
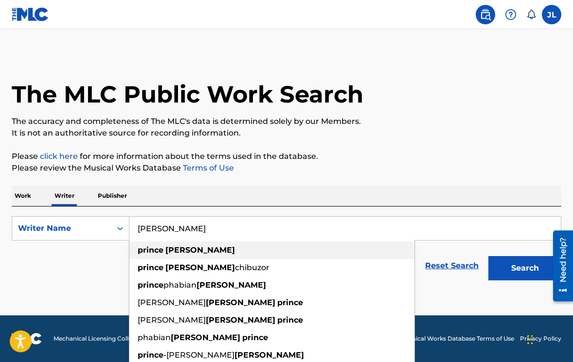
type input "[PERSON_NAME]"
click at [189, 257] on div "[PERSON_NAME]" at bounding box center [271, 251] width 285 height 18
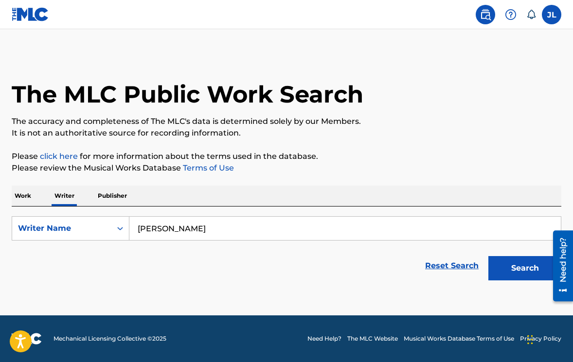
click at [512, 266] on button "Search" at bounding box center [525, 268] width 73 height 24
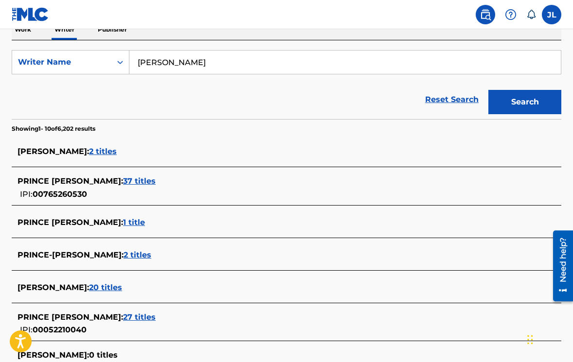
scroll to position [176, 0]
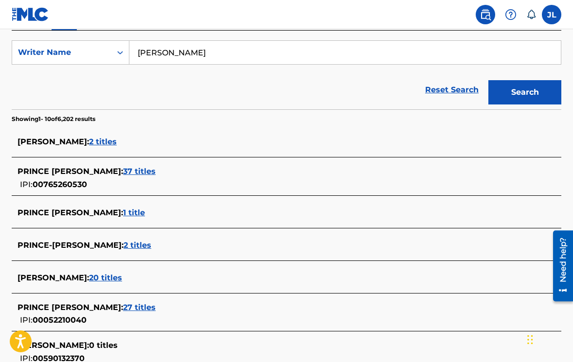
click at [156, 171] on span "37 titles" at bounding box center [139, 171] width 33 height 9
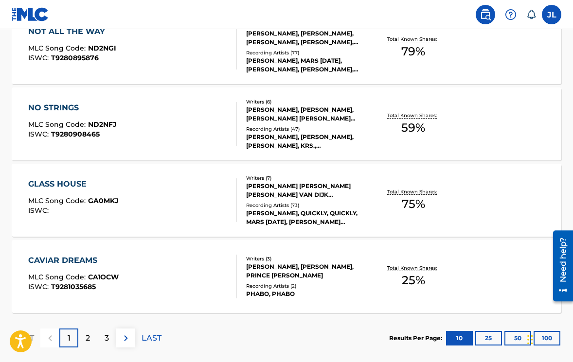
scroll to position [779, 0]
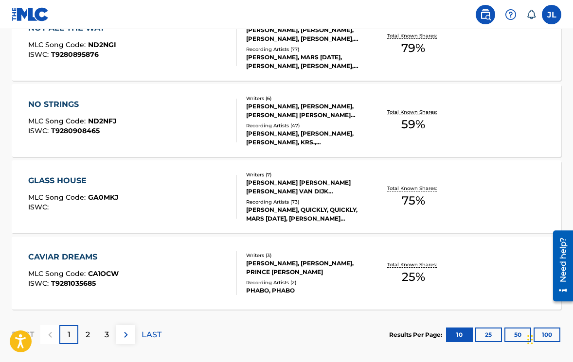
click at [488, 334] on button "25" at bounding box center [488, 335] width 27 height 15
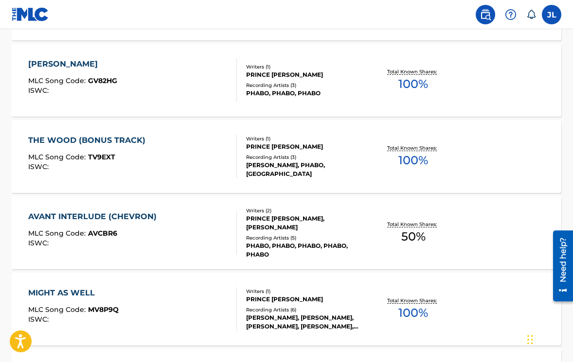
scroll to position [1975, 0]
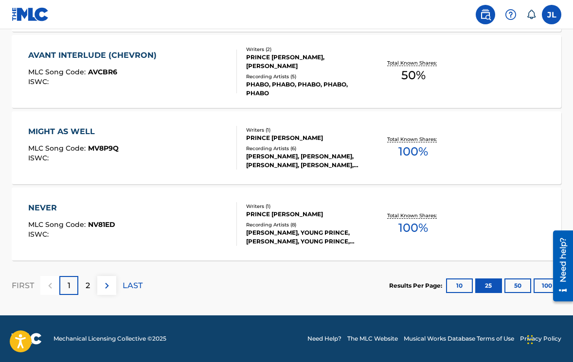
click at [519, 285] on button "50" at bounding box center [518, 286] width 27 height 15
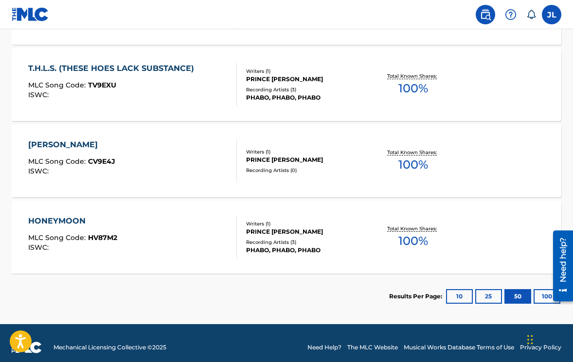
scroll to position [2887, 0]
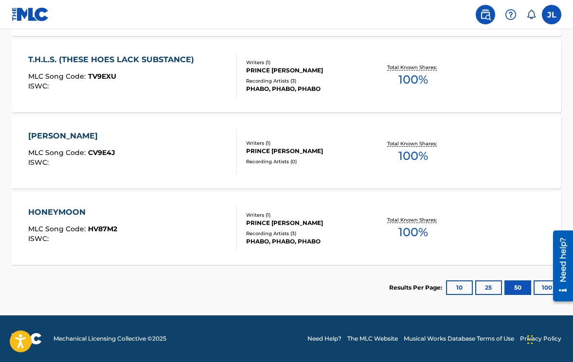
click at [539, 289] on button "100" at bounding box center [547, 288] width 27 height 15
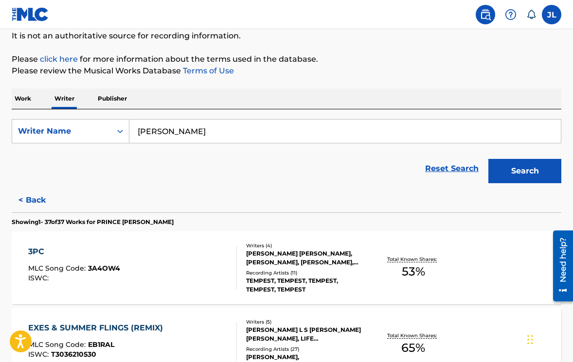
scroll to position [0, 0]
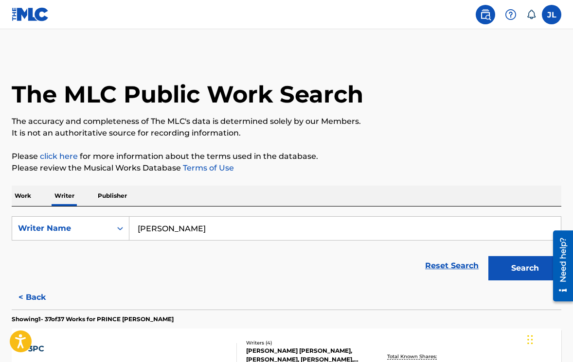
click at [113, 197] on p "Publisher" at bounding box center [112, 196] width 35 height 20
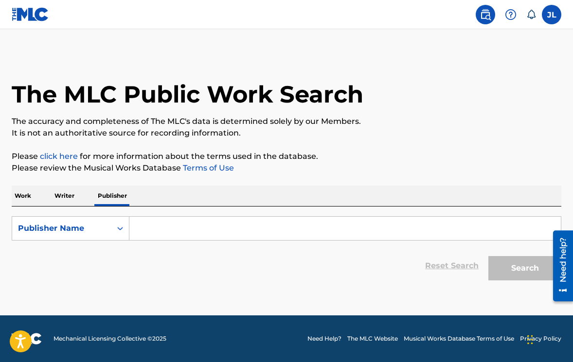
click at [22, 200] on p "Work" at bounding box center [23, 196] width 22 height 20
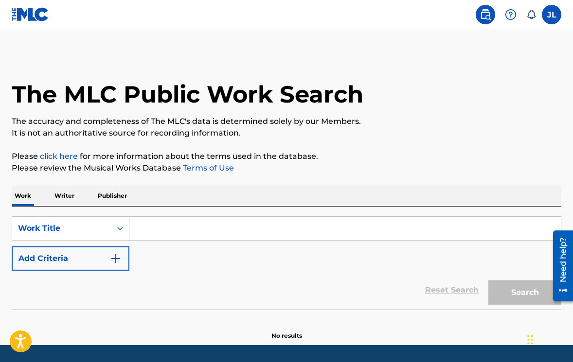
click at [176, 236] on input "Search Form" at bounding box center [345, 228] width 432 height 23
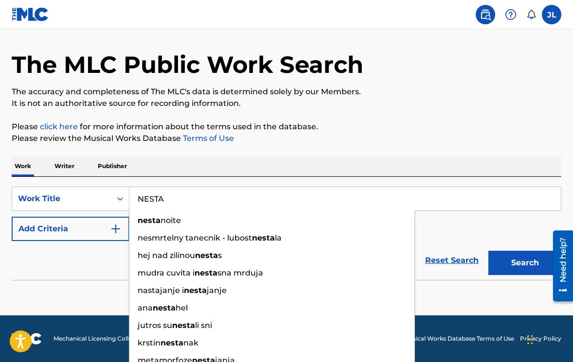
click at [167, 198] on input "NESTA" at bounding box center [345, 198] width 432 height 23
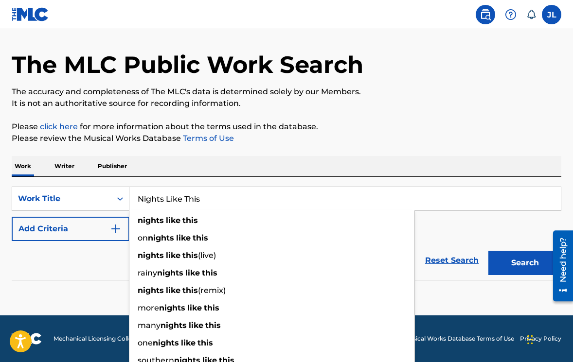
type input "Nights Like This"
click at [489, 251] on button "Search" at bounding box center [525, 263] width 73 height 24
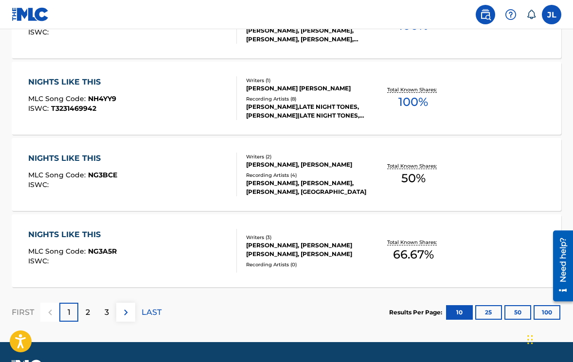
scroll to position [829, 0]
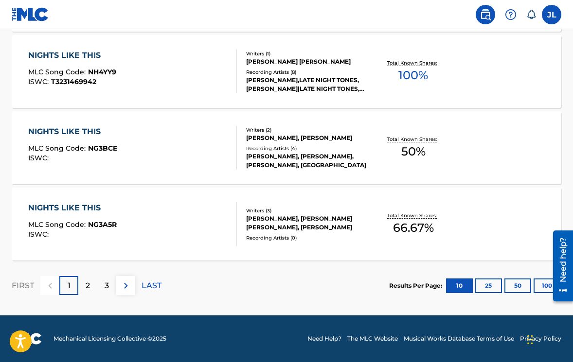
click at [491, 285] on button "25" at bounding box center [488, 286] width 27 height 15
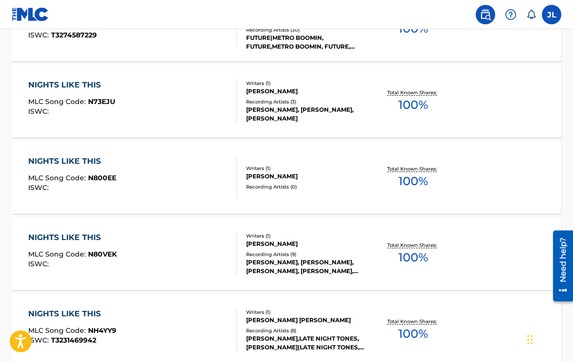
scroll to position [0, 0]
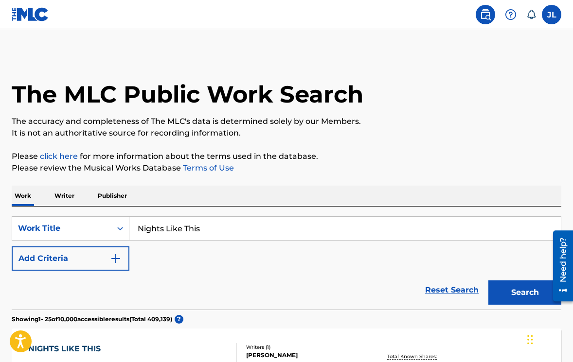
click at [62, 197] on p "Writer" at bounding box center [65, 196] width 26 height 20
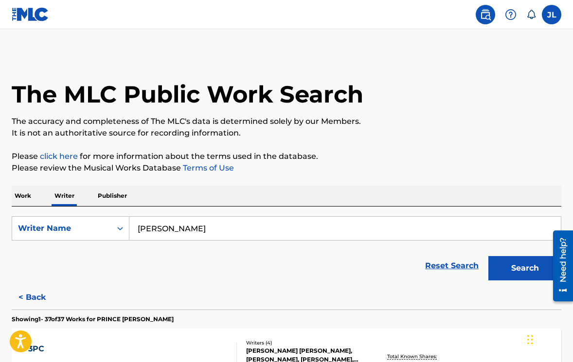
click at [182, 232] on input "[PERSON_NAME]" at bounding box center [345, 228] width 432 height 23
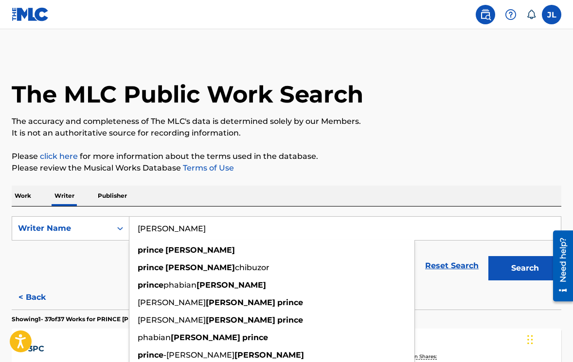
click at [182, 232] on input "[PERSON_NAME]" at bounding box center [345, 228] width 432 height 23
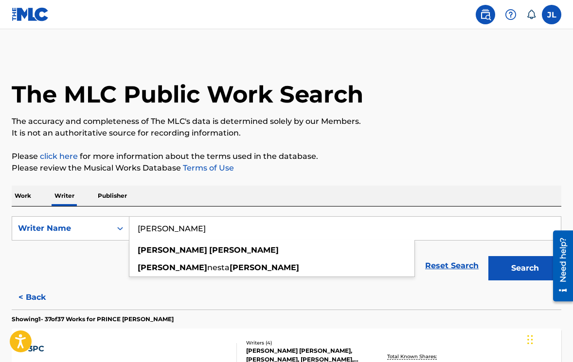
type input "[PERSON_NAME]"
click at [489, 256] on button "Search" at bounding box center [525, 268] width 73 height 24
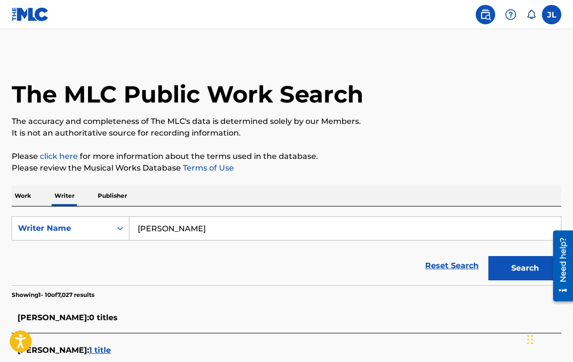
scroll to position [193, 0]
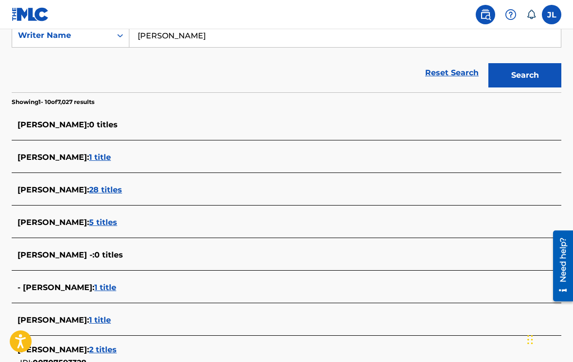
click at [117, 220] on span "5 titles" at bounding box center [103, 222] width 28 height 9
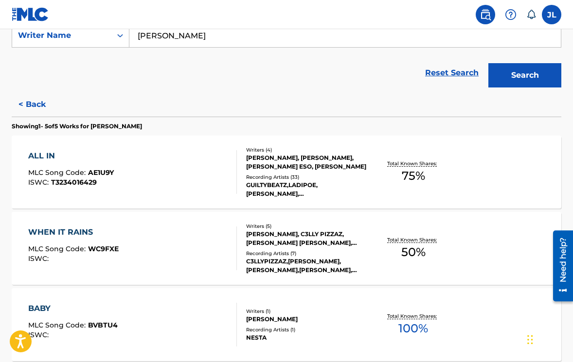
click at [337, 171] on div "Writers ( 4 ) [PERSON_NAME], [PERSON_NAME], [PERSON_NAME] ESO, [PERSON_NAME] Re…" at bounding box center [302, 172] width 130 height 52
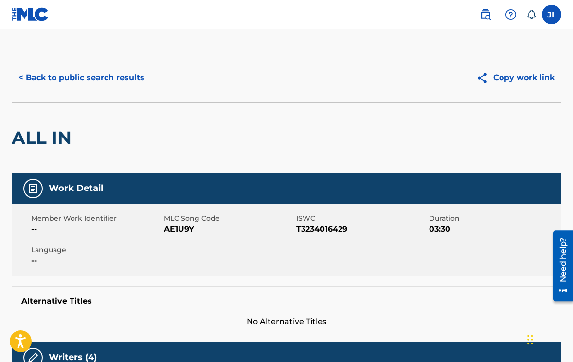
click at [28, 78] on button "< Back to public search results" at bounding box center [82, 78] width 140 height 24
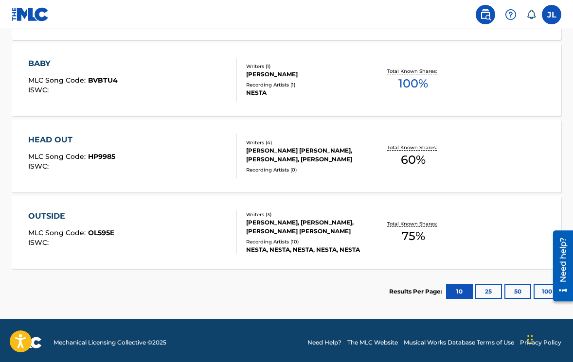
scroll to position [439, 0]
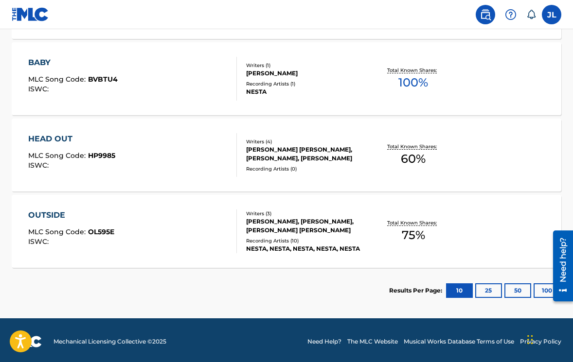
click at [58, 213] on div "OUTSIDE" at bounding box center [71, 216] width 86 height 12
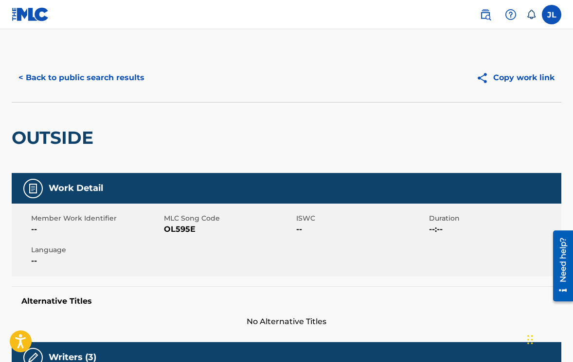
click at [56, 75] on button "< Back to public search results" at bounding box center [82, 78] width 140 height 24
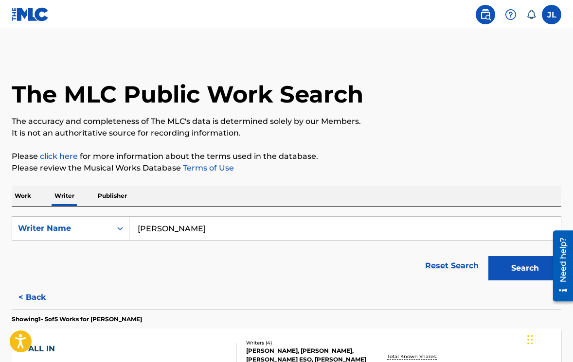
click at [547, 19] on label at bounding box center [551, 14] width 19 height 19
click at [552, 15] on input "[PERSON_NAME] [PERSON_NAME][EMAIL_ADDRESS][DOMAIN_NAME] Notification Preference…" at bounding box center [552, 15] width 0 height 0
click at [455, 118] on link "Profile" at bounding box center [455, 121] width 19 height 9
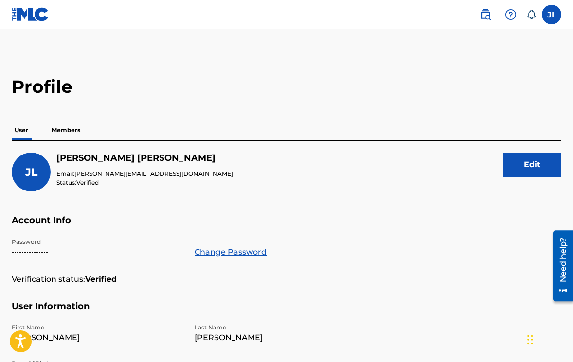
click at [79, 129] on p "Members" at bounding box center [66, 130] width 35 height 20
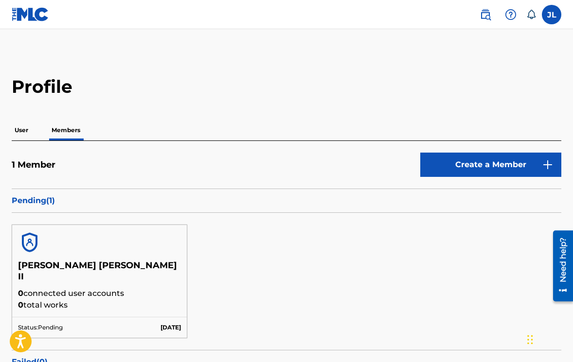
scroll to position [73, 0]
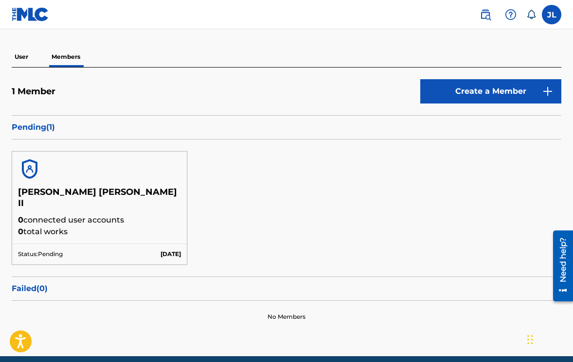
click at [26, 178] on img at bounding box center [29, 169] width 23 height 23
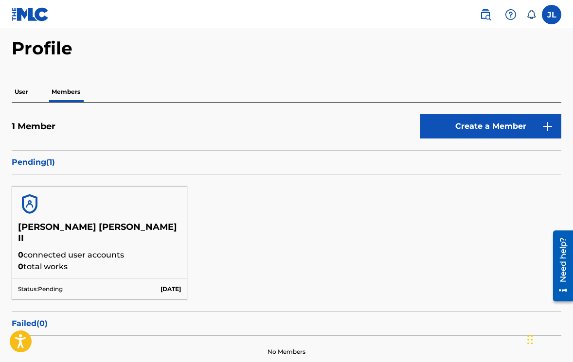
scroll to position [0, 0]
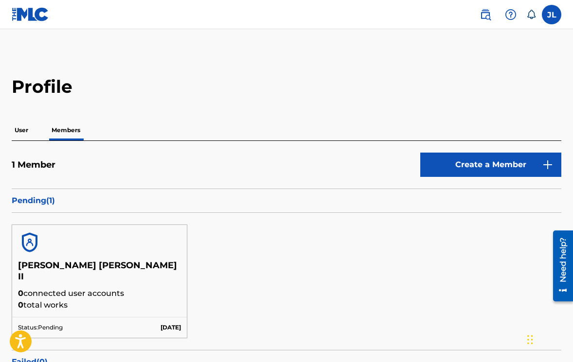
click at [547, 21] on label at bounding box center [551, 14] width 19 height 19
click at [552, 15] on input "[PERSON_NAME] [PERSON_NAME][EMAIL_ADDRESS][DOMAIN_NAME] Notification Preference…" at bounding box center [552, 15] width 0 height 0
click at [547, 21] on div "JL [PERSON_NAME] [PERSON_NAME][EMAIL_ADDRESS][DOMAIN_NAME] Notification Prefere…" at bounding box center [551, 14] width 19 height 19
click at [548, 18] on label at bounding box center [551, 14] width 19 height 19
click at [552, 15] on input "[PERSON_NAME] [PERSON_NAME][EMAIL_ADDRESS][DOMAIN_NAME] Notification Preference…" at bounding box center [552, 15] width 0 height 0
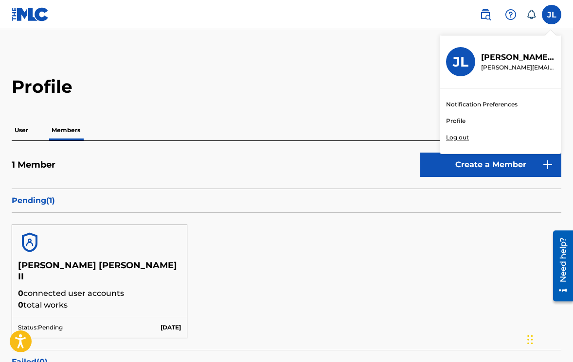
click at [462, 120] on link "Profile" at bounding box center [455, 121] width 19 height 9
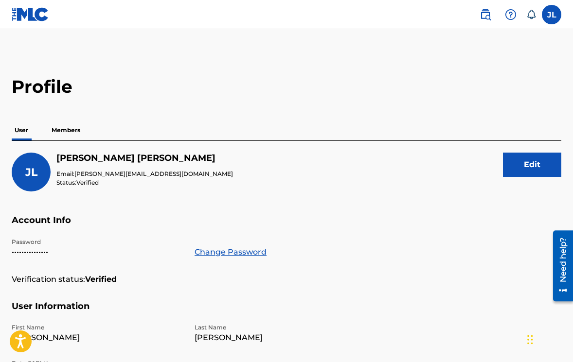
click at [69, 131] on p "Members" at bounding box center [66, 130] width 35 height 20
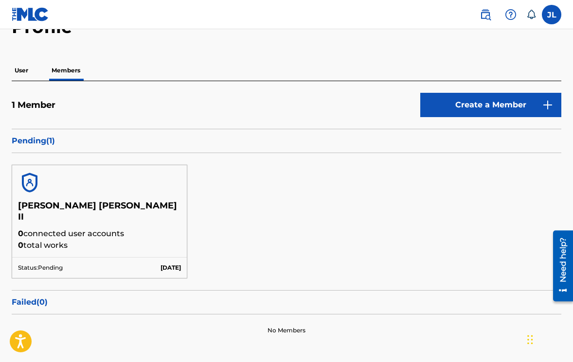
scroll to position [63, 0]
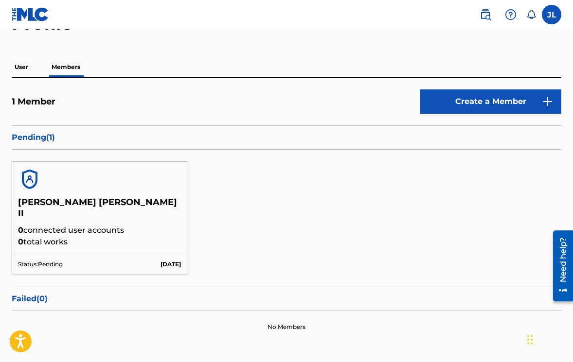
click at [58, 204] on h5 "[PERSON_NAME] [PERSON_NAME] II" at bounding box center [99, 211] width 163 height 28
click at [30, 184] on img at bounding box center [29, 179] width 23 height 23
click at [36, 137] on p "Pending ( 1 )" at bounding box center [287, 138] width 550 height 12
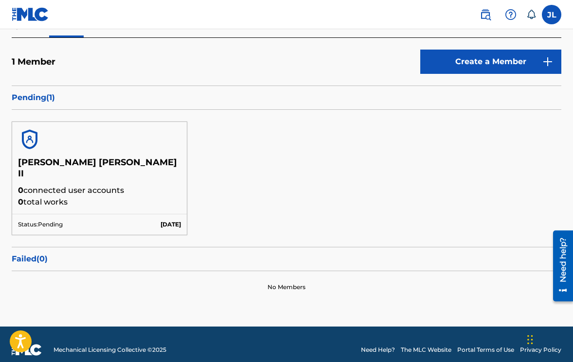
scroll to position [0, 0]
